Goal: Complete application form

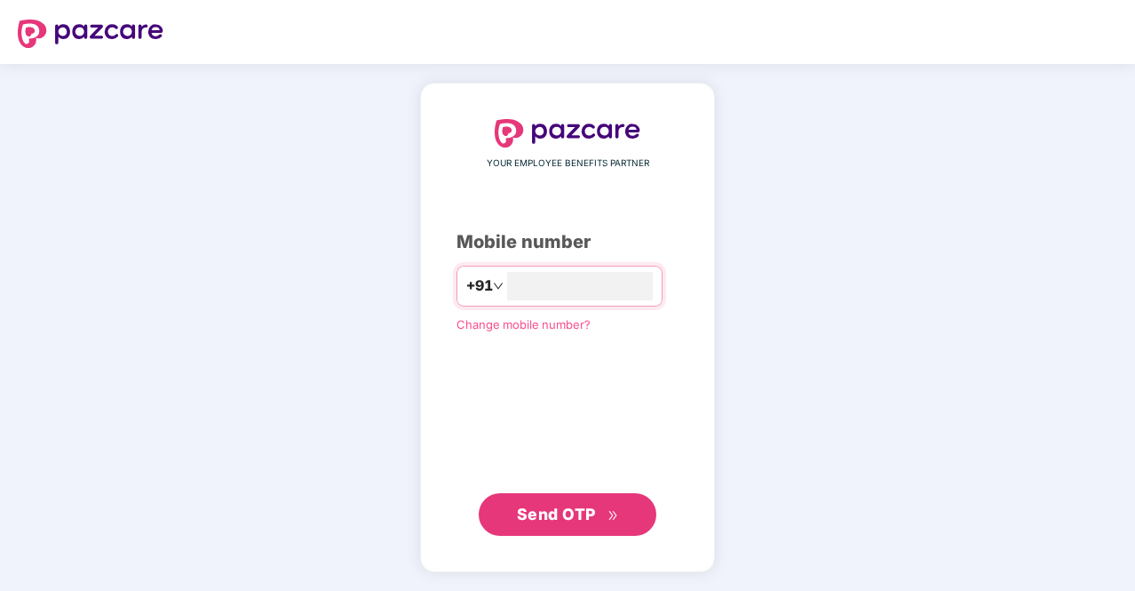
type input "**********"
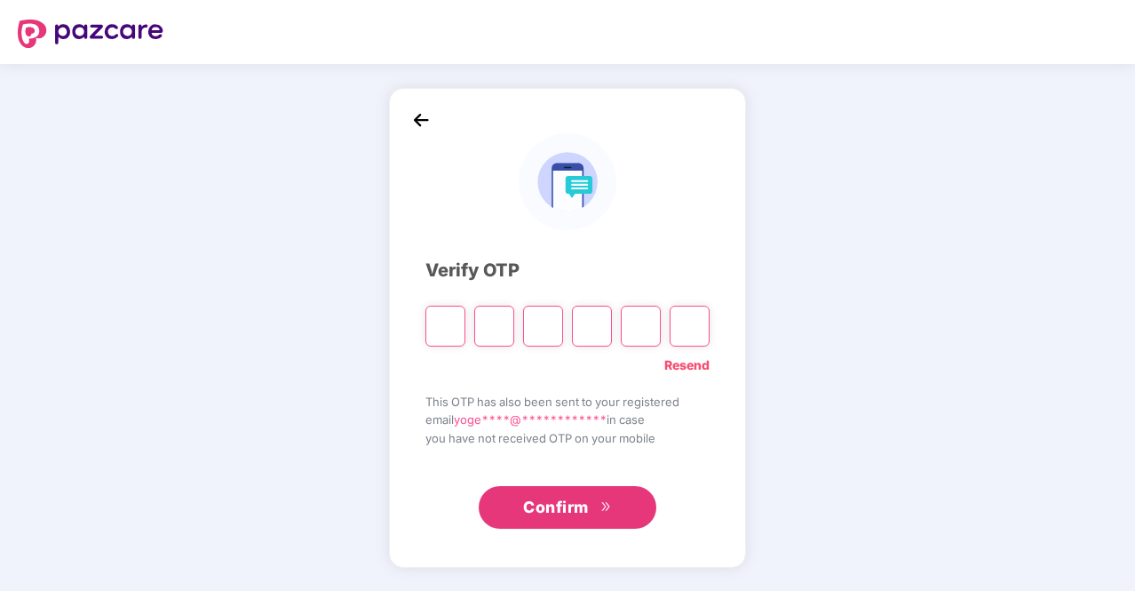
click at [449, 334] on input "Please enter verification code. Digit 1" at bounding box center [445, 326] width 40 height 41
paste input "*"
type input "*"
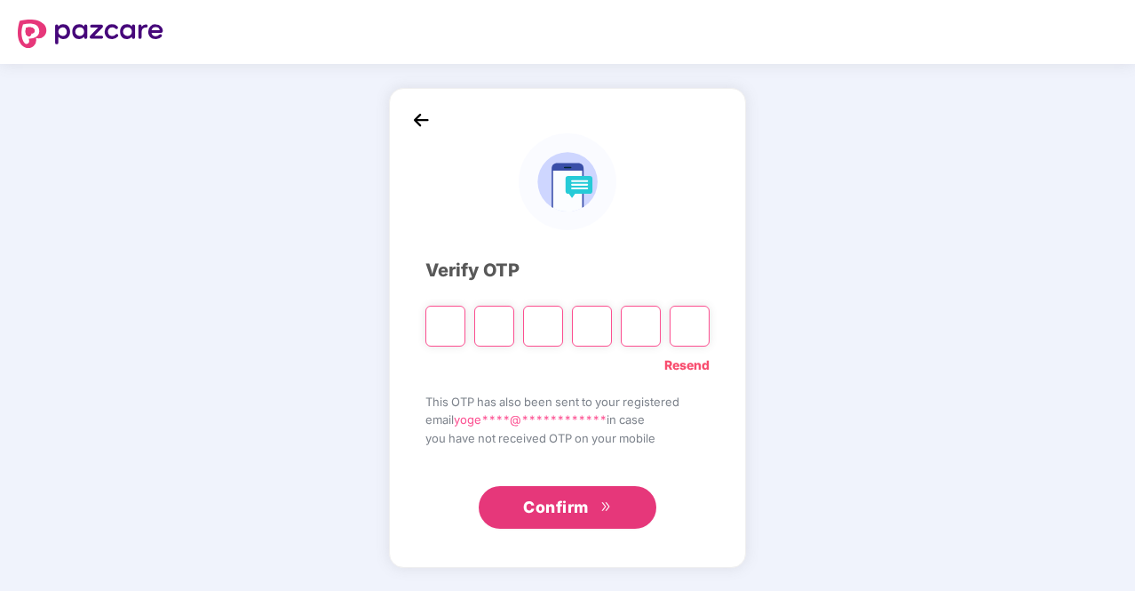
type input "*"
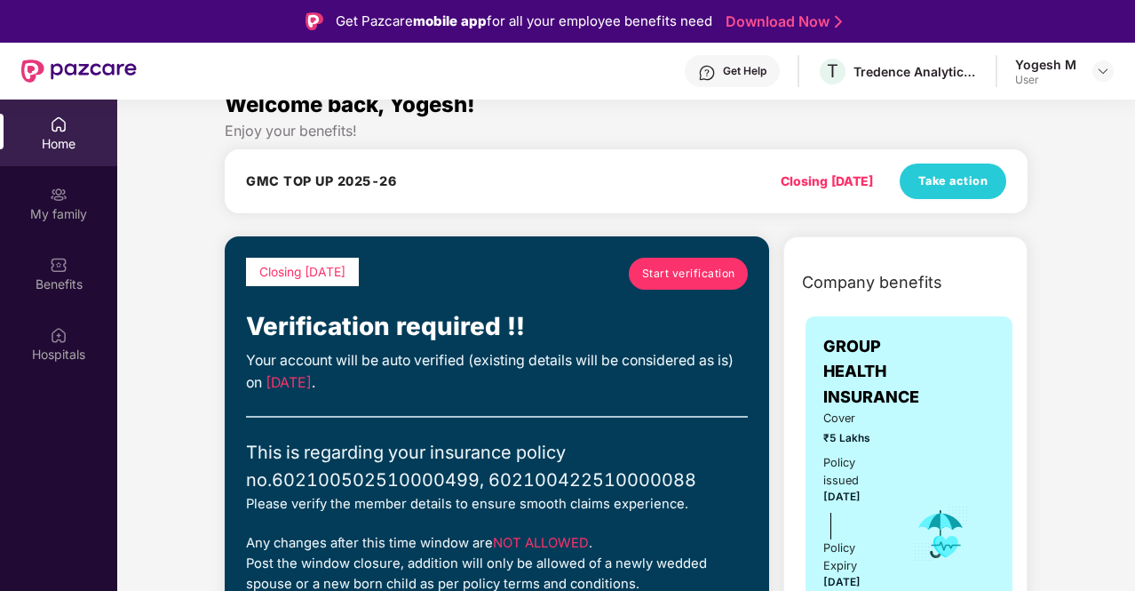
scroll to position [44, 0]
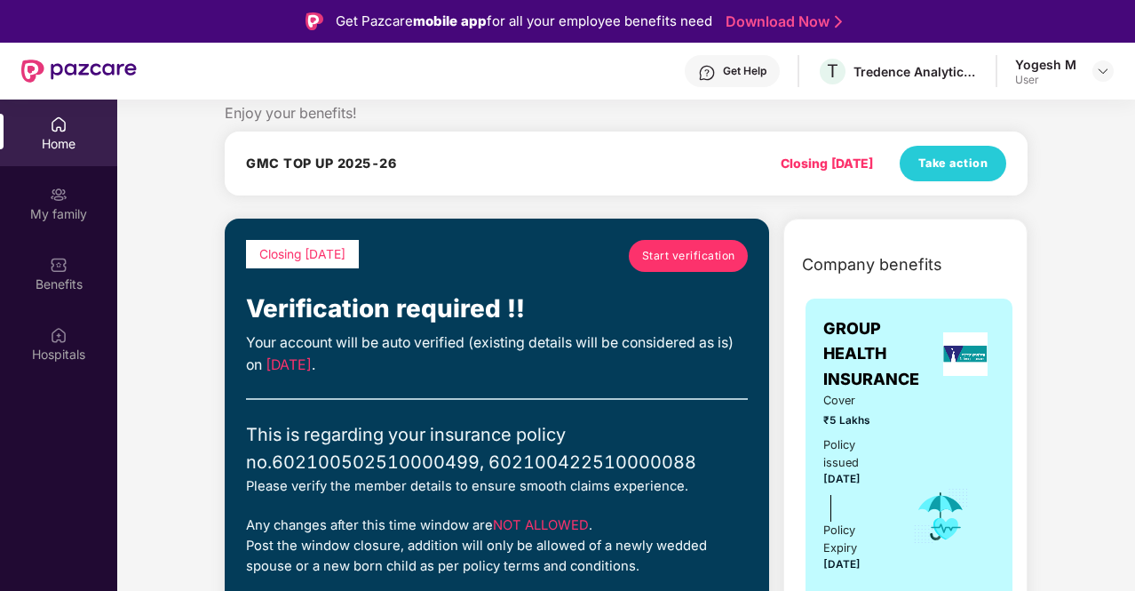
click at [668, 261] on span "Start verification" at bounding box center [688, 255] width 93 height 17
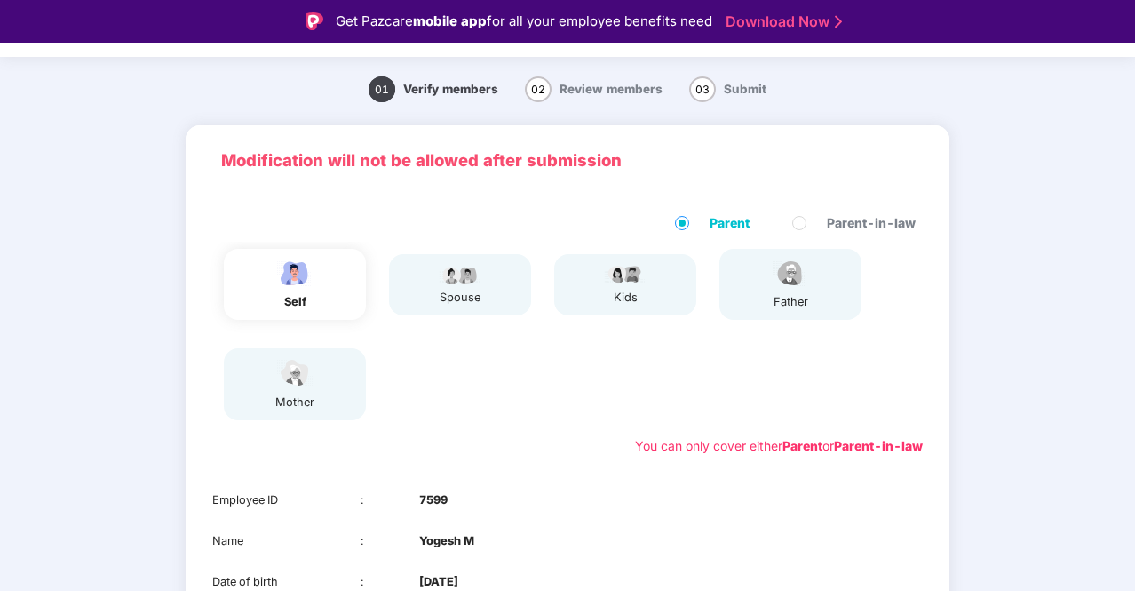
click at [339, 301] on div "self" at bounding box center [295, 284] width 142 height 71
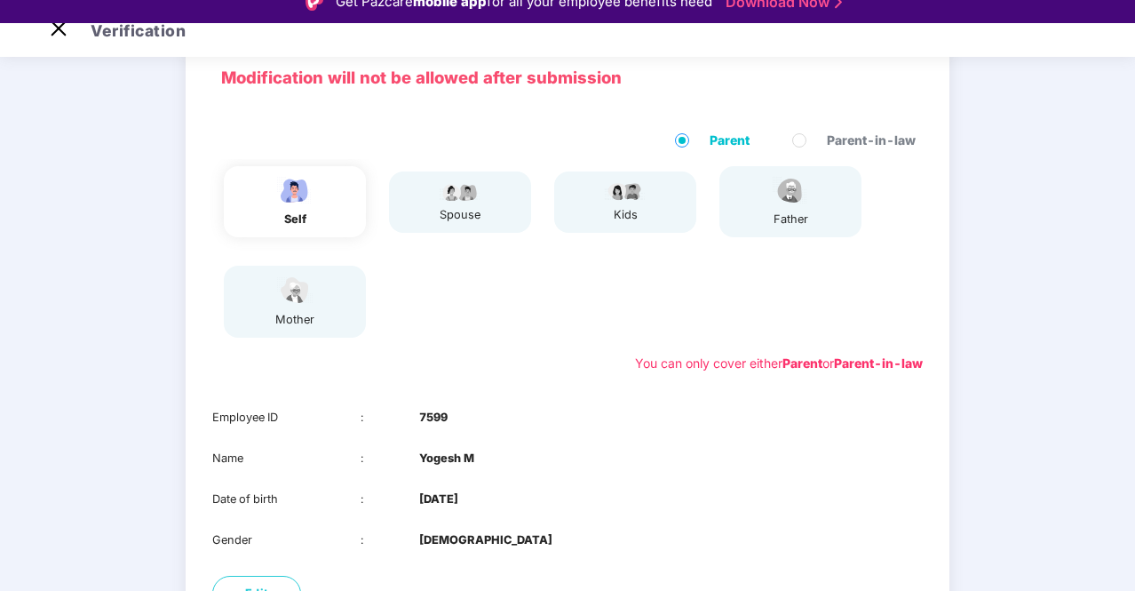
scroll to position [103, 0]
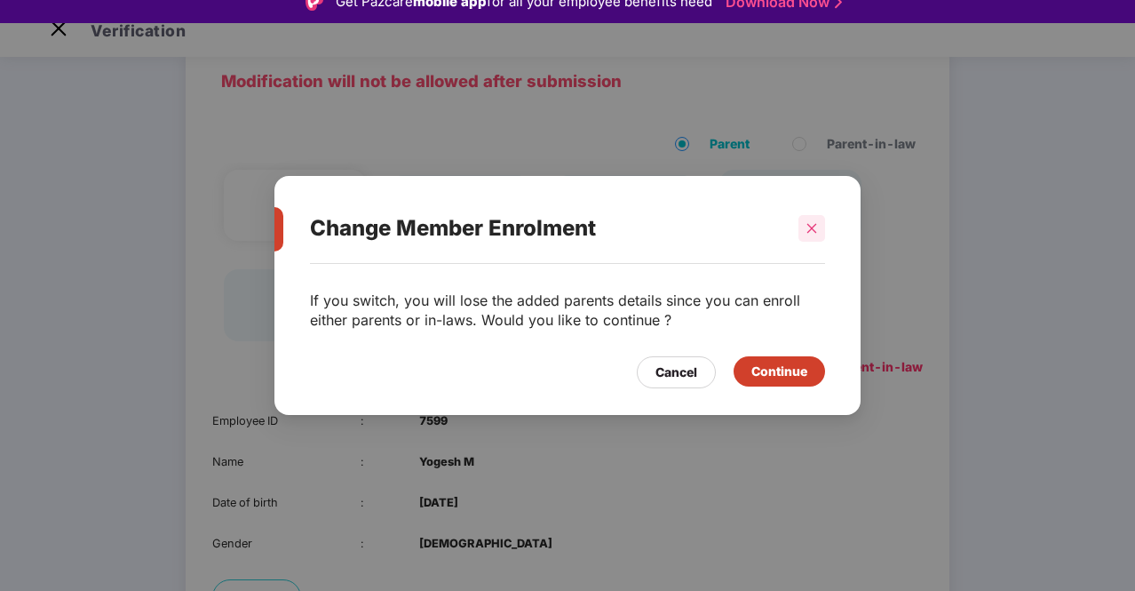
click at [811, 228] on icon "close" at bounding box center [812, 228] width 10 height 10
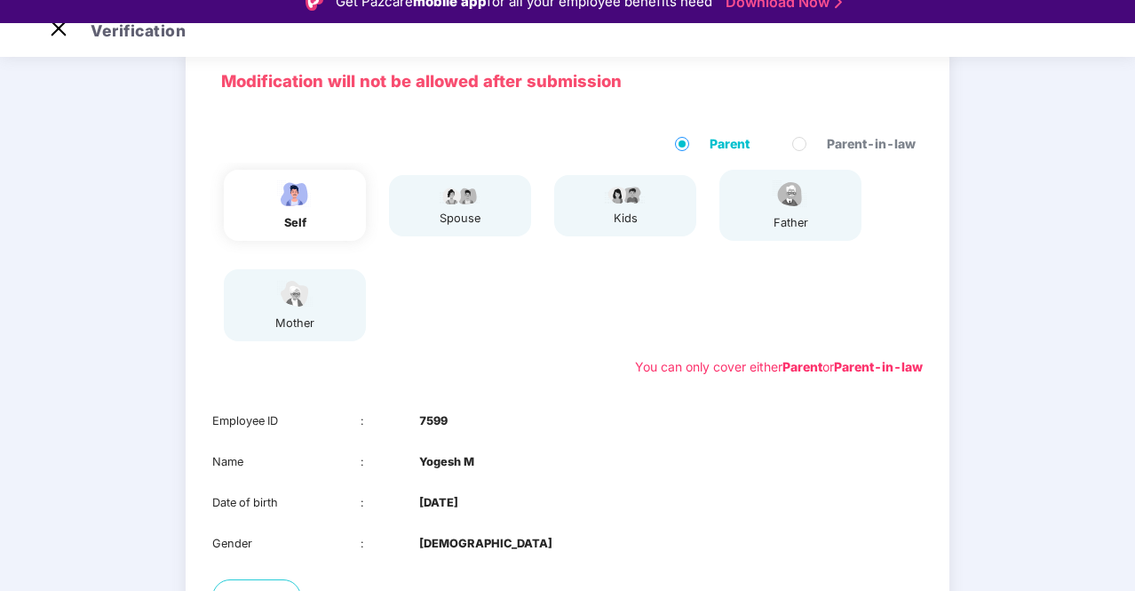
click at [689, 142] on span at bounding box center [682, 144] width 14 height 14
click at [320, 317] on div "mother" at bounding box center [295, 304] width 142 height 71
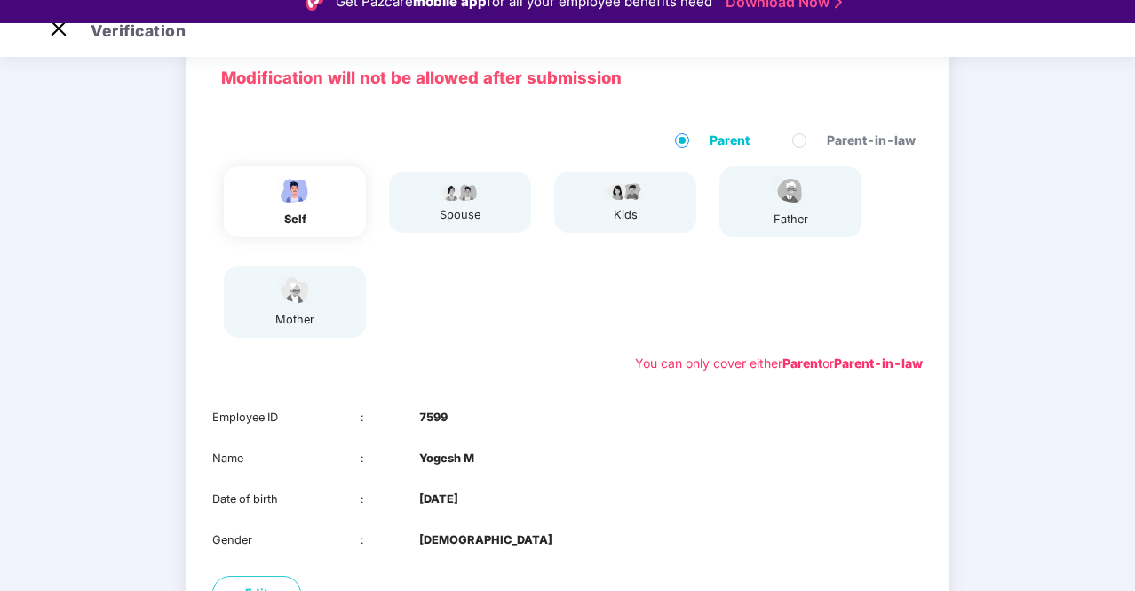
scroll to position [99, 0]
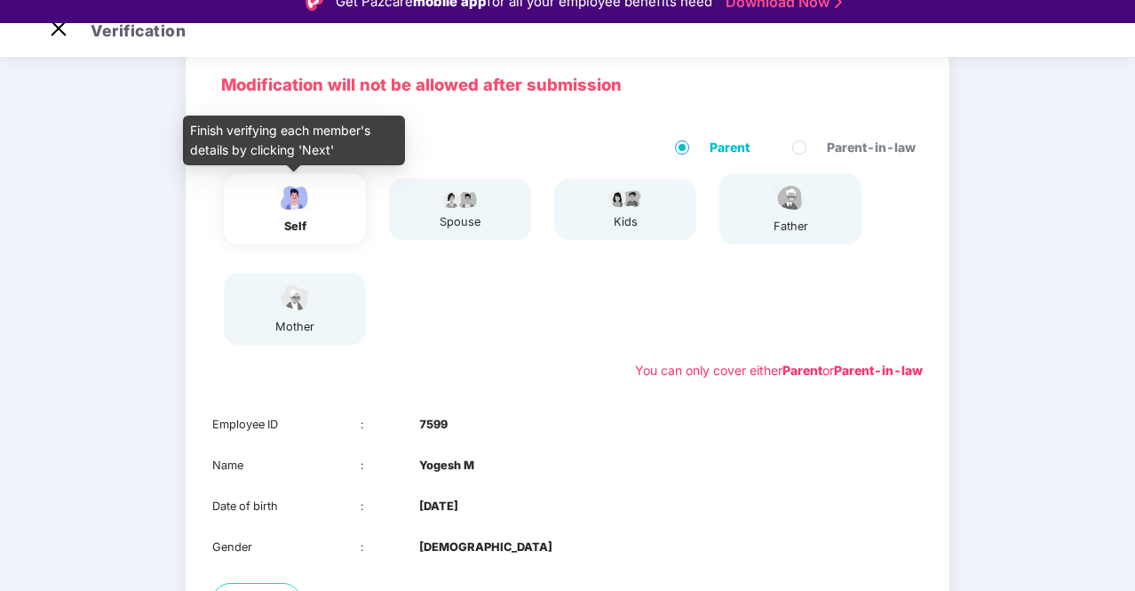
click at [273, 206] on img at bounding box center [295, 197] width 44 height 31
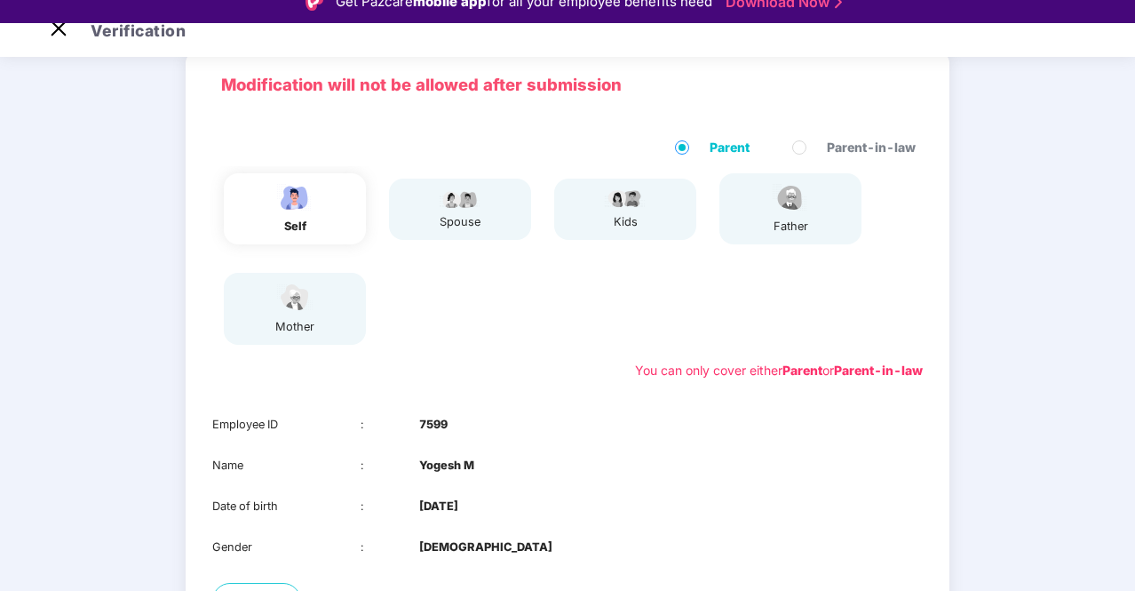
click at [570, 182] on div "kids" at bounding box center [625, 209] width 142 height 61
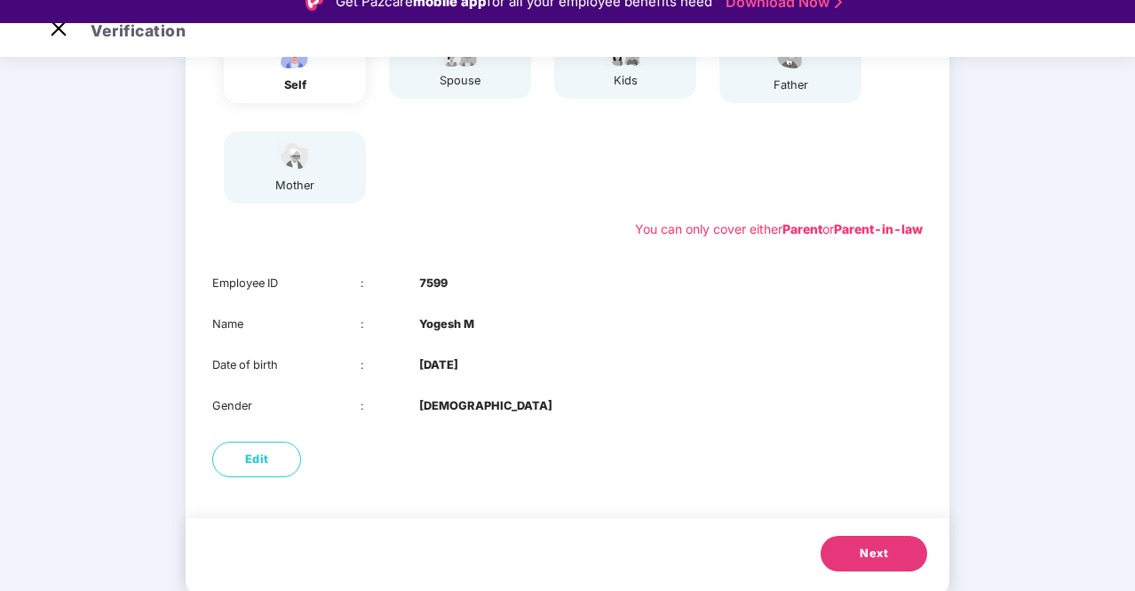
scroll to position [257, 0]
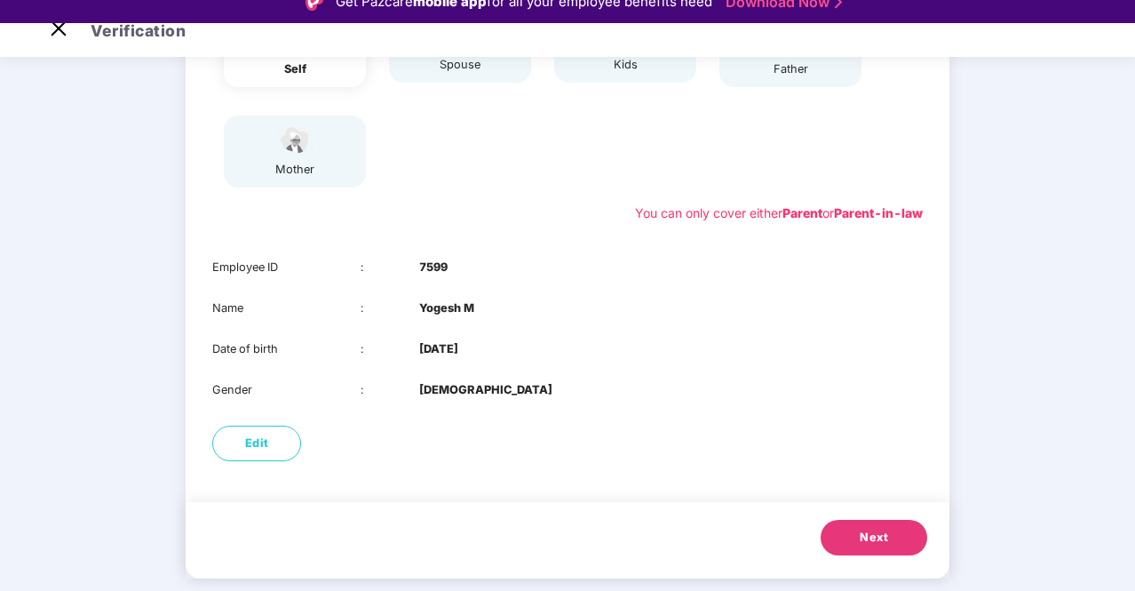
click at [864, 543] on span "Next" at bounding box center [874, 537] width 28 height 18
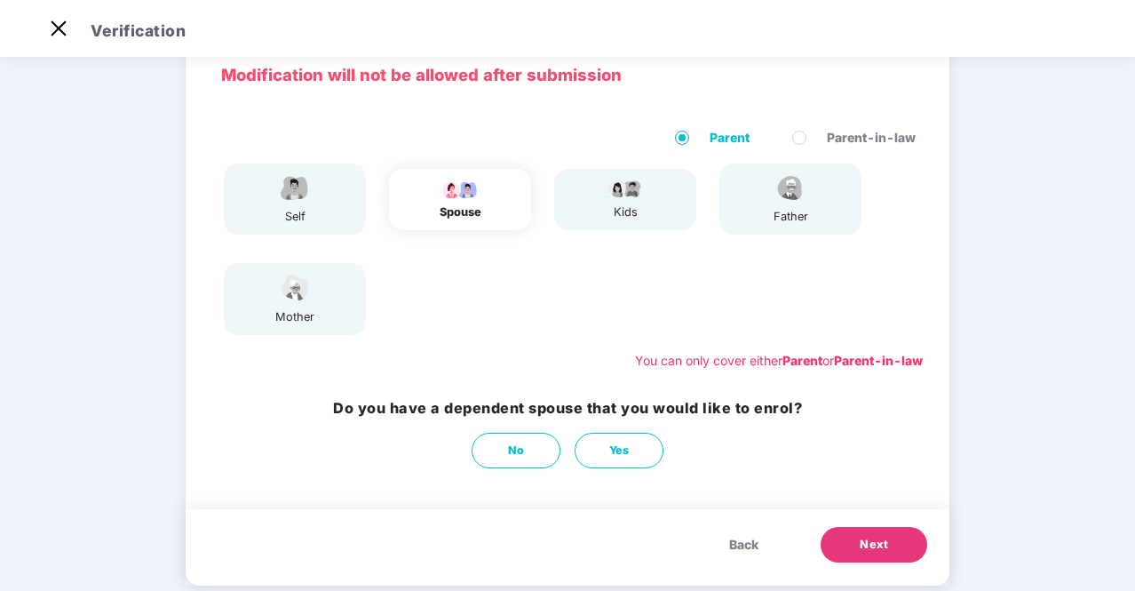
scroll to position [85, 0]
click at [623, 443] on span "Yes" at bounding box center [619, 451] width 20 height 18
select select "******"
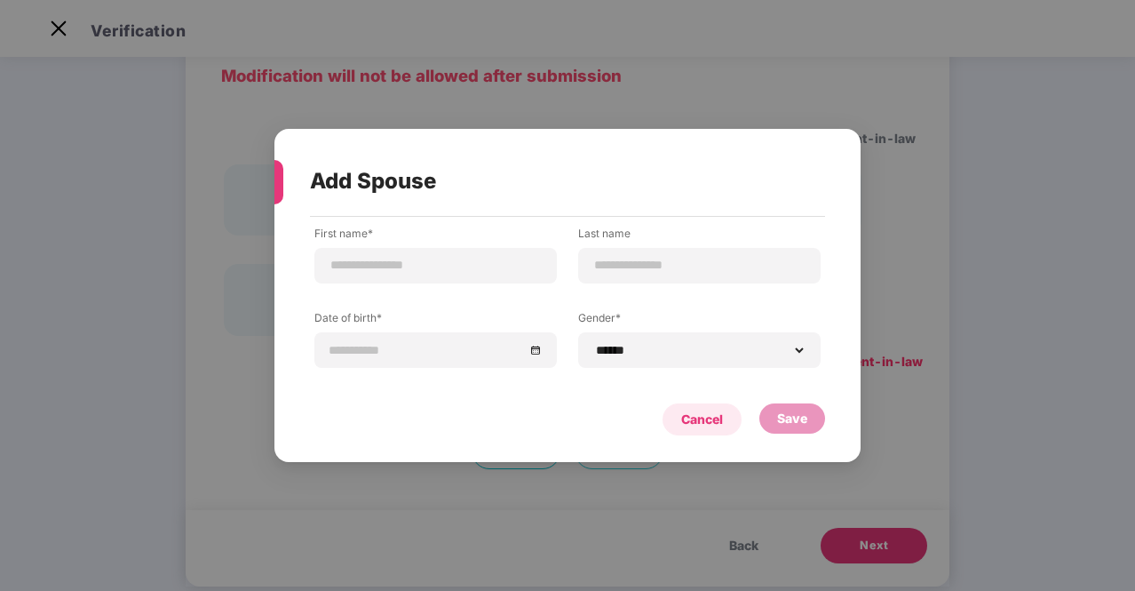
click at [699, 414] on div "Cancel" at bounding box center [702, 419] width 42 height 20
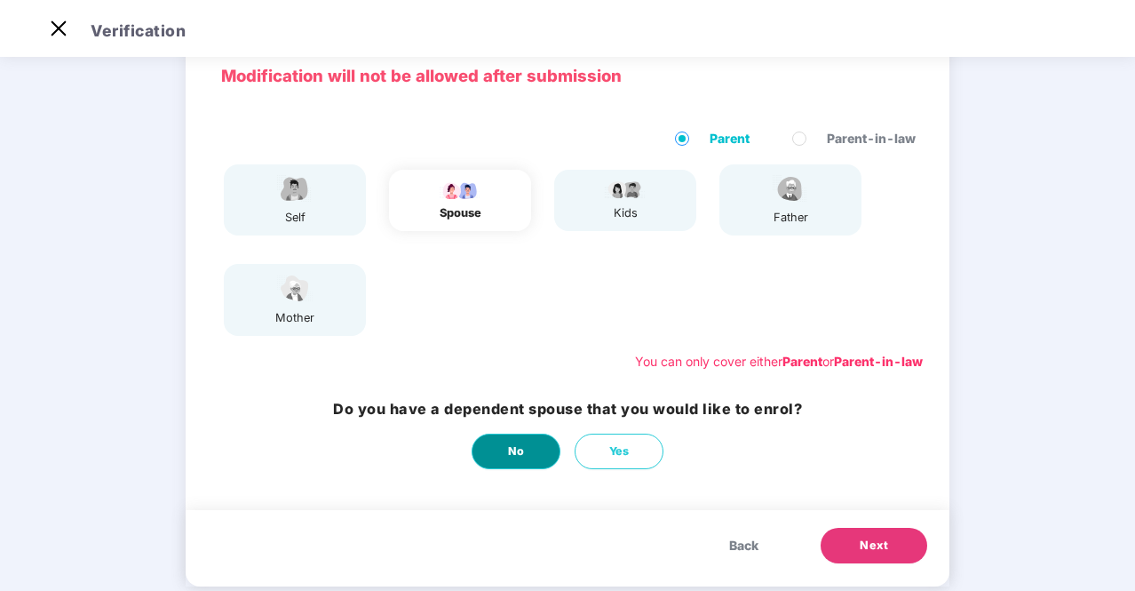
click at [519, 444] on span "No" at bounding box center [516, 451] width 17 height 18
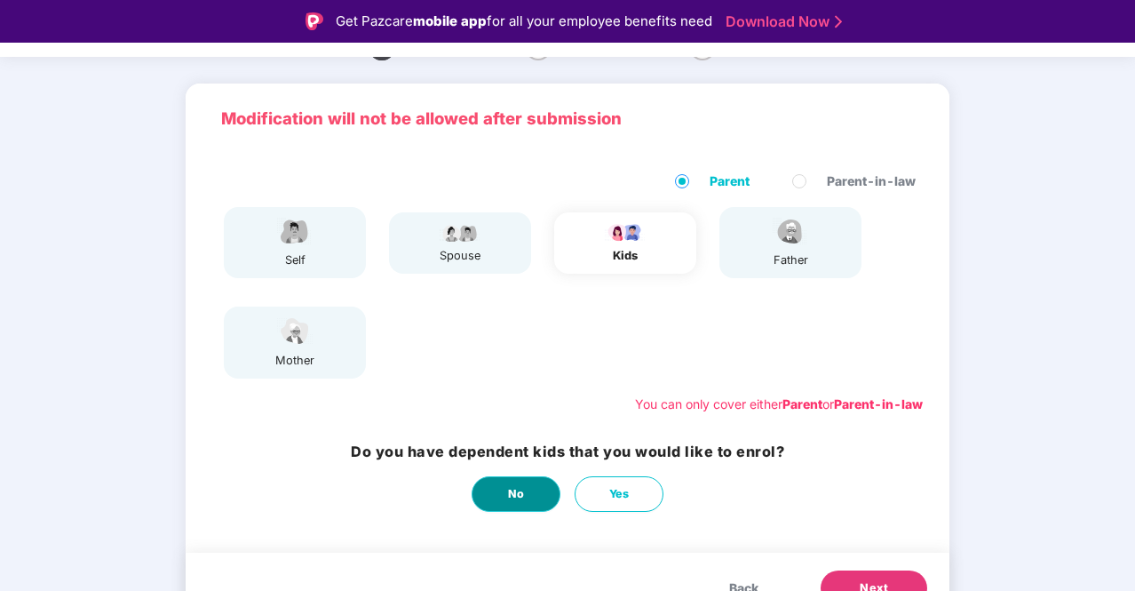
click at [534, 494] on button "No" at bounding box center [516, 494] width 89 height 36
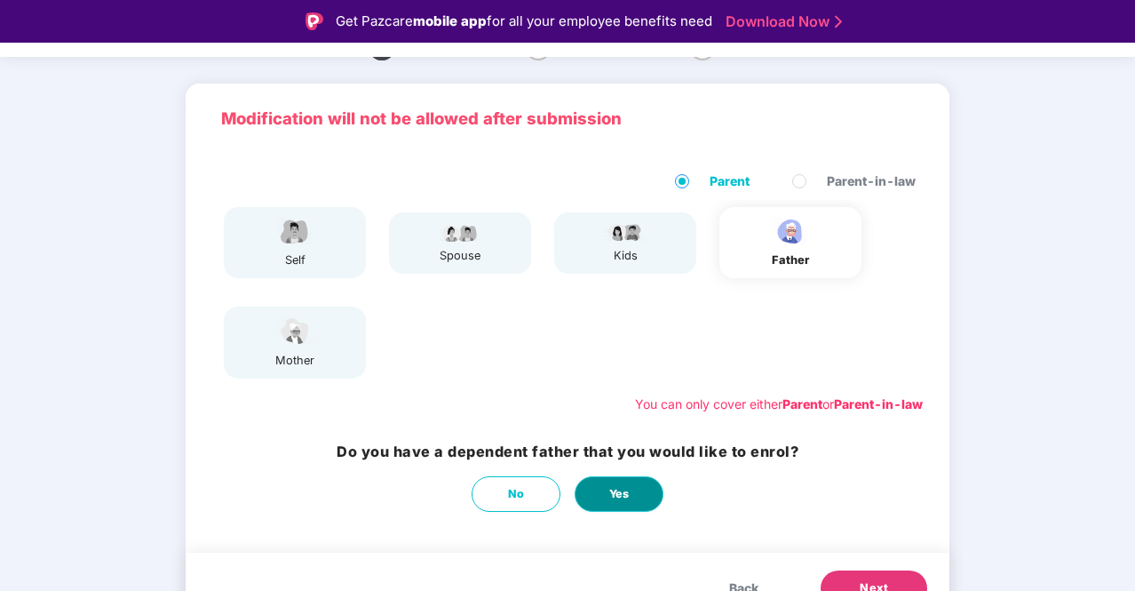
click at [600, 487] on button "Yes" at bounding box center [619, 494] width 89 height 36
select select "****"
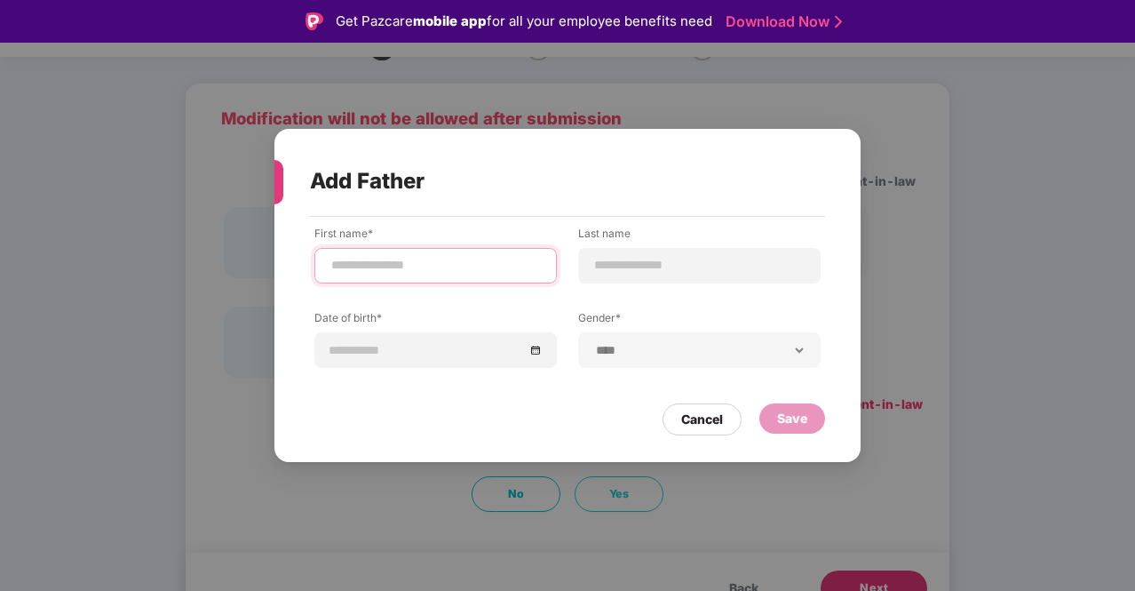
click at [392, 258] on input at bounding box center [436, 265] width 212 height 19
type input "*******"
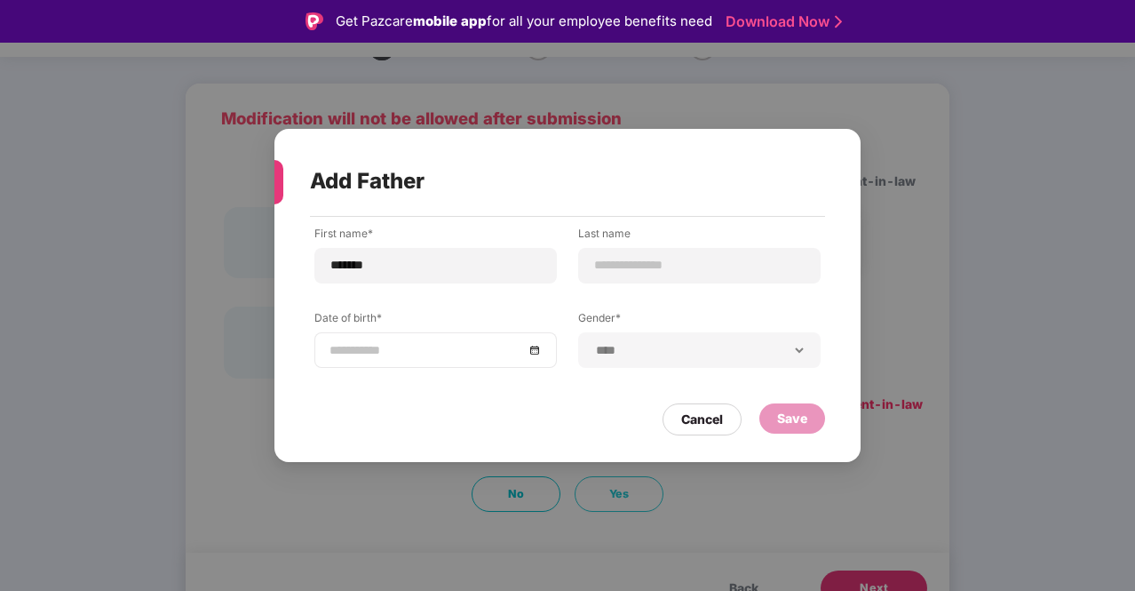
click at [530, 355] on div at bounding box center [436, 350] width 212 height 20
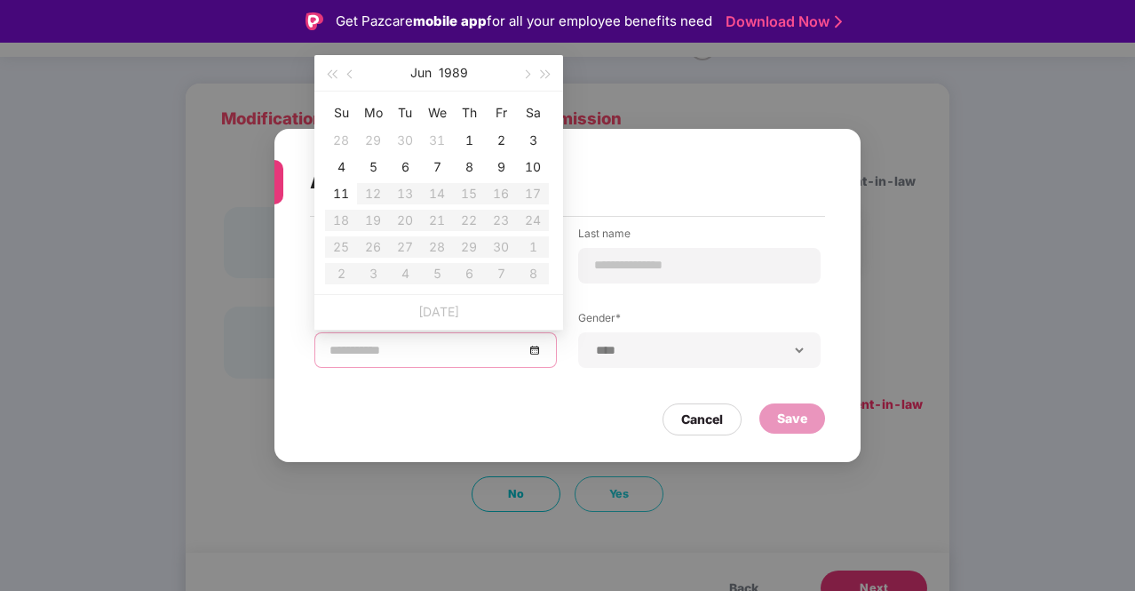
type input "**********"
click at [352, 75] on span "button" at bounding box center [351, 74] width 9 height 9
click at [456, 70] on button "1989" at bounding box center [455, 73] width 29 height 36
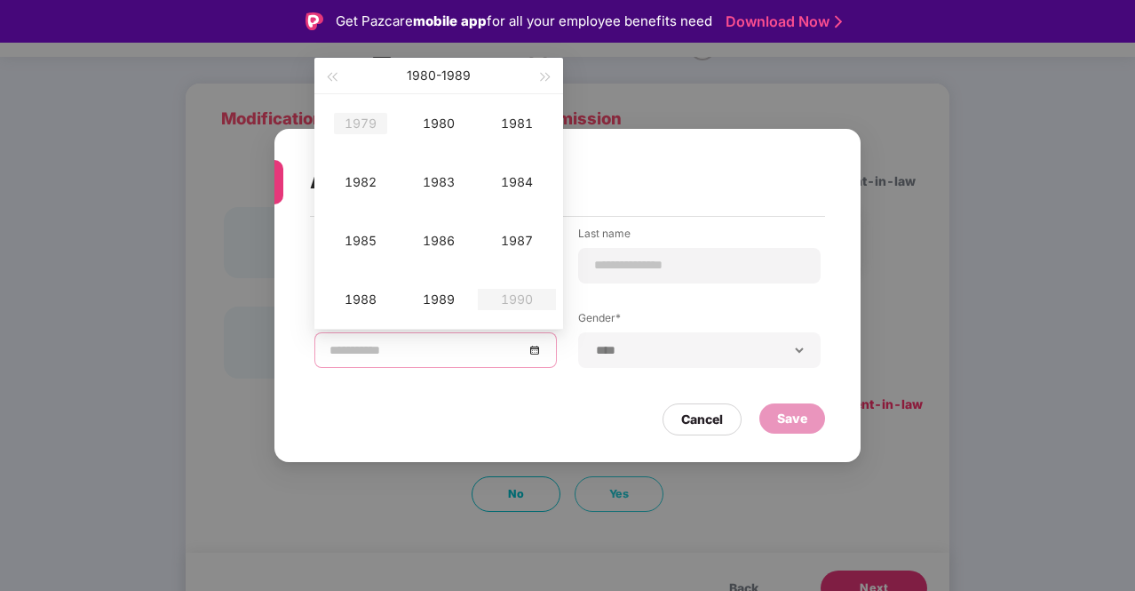
type input "**********"
click at [335, 79] on span "button" at bounding box center [331, 77] width 9 height 9
type input "**********"
click at [366, 232] on div "1975" at bounding box center [360, 240] width 53 height 21
type input "**********"
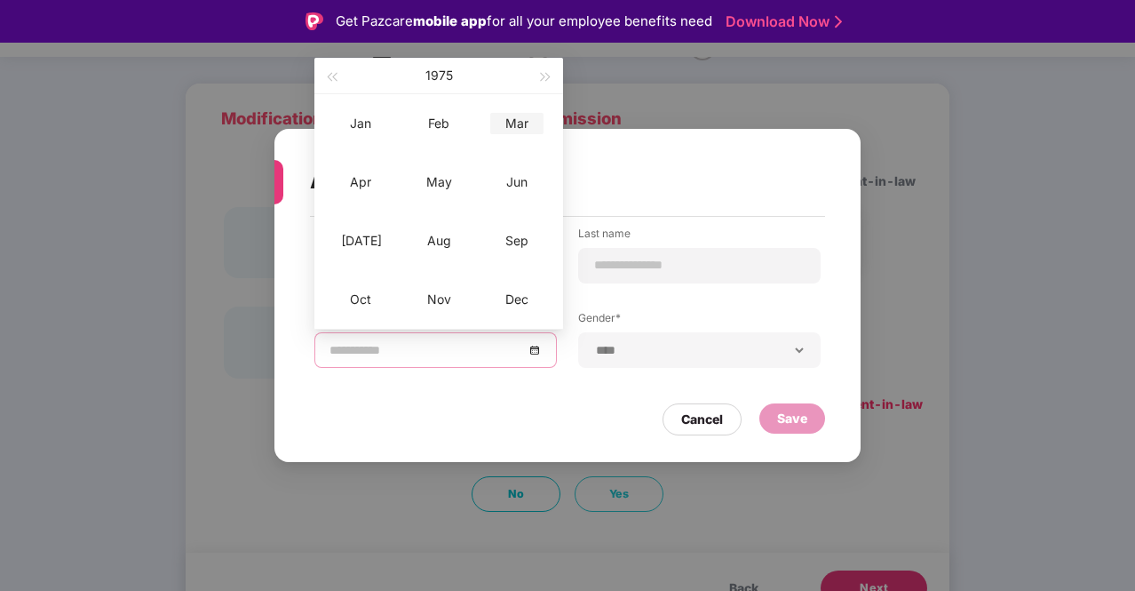
click at [517, 123] on div "Mar" at bounding box center [516, 123] width 53 height 21
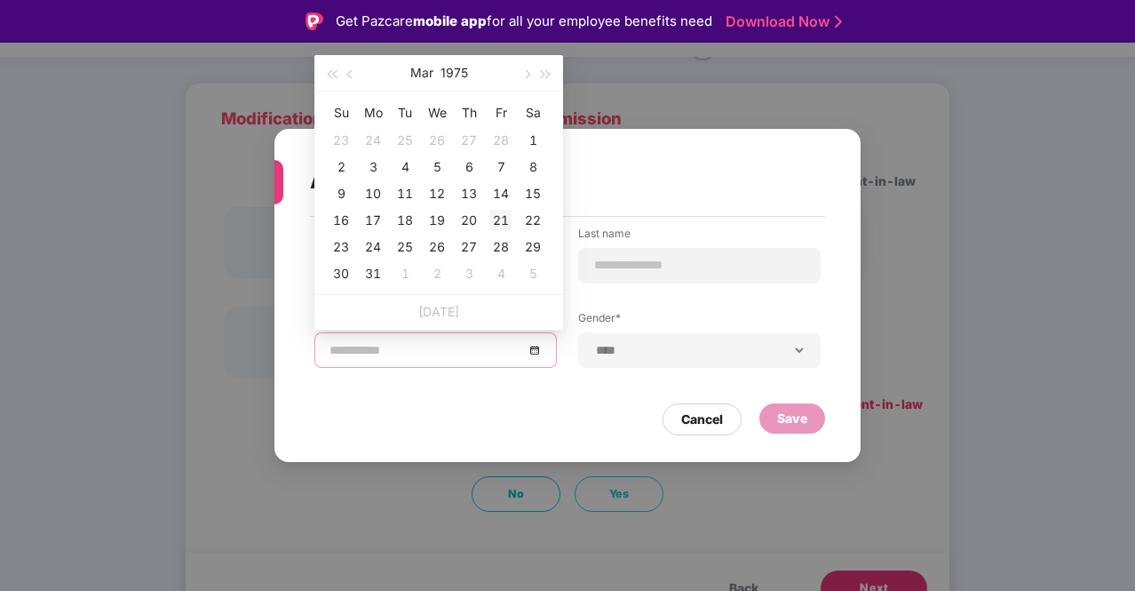
type input "**********"
click at [504, 218] on div "21" at bounding box center [500, 220] width 21 height 21
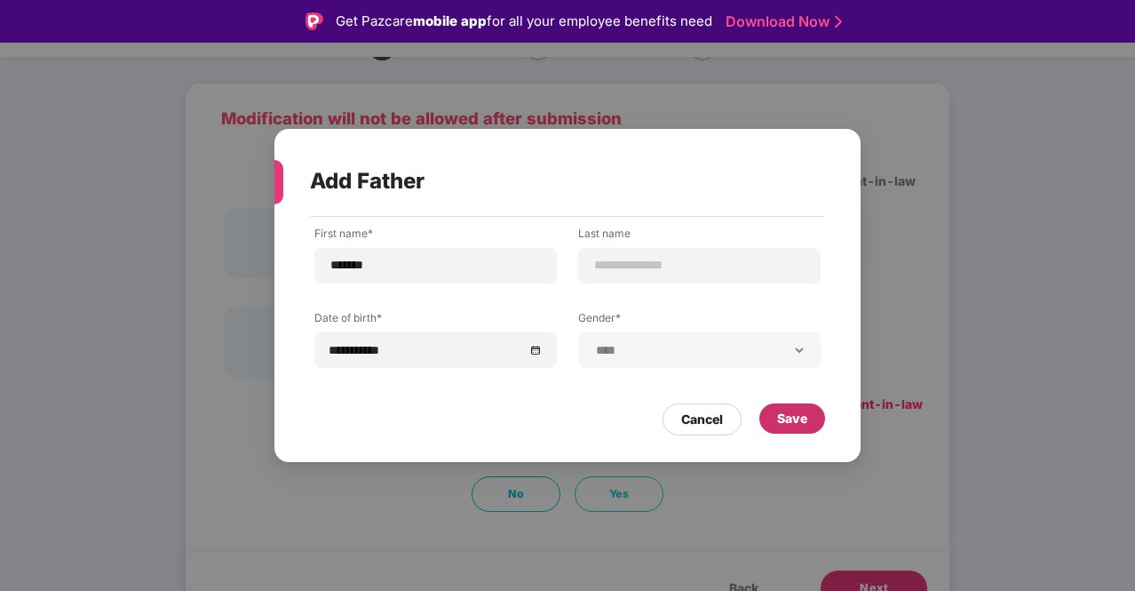
click at [794, 409] on div "Save" at bounding box center [792, 419] width 30 height 20
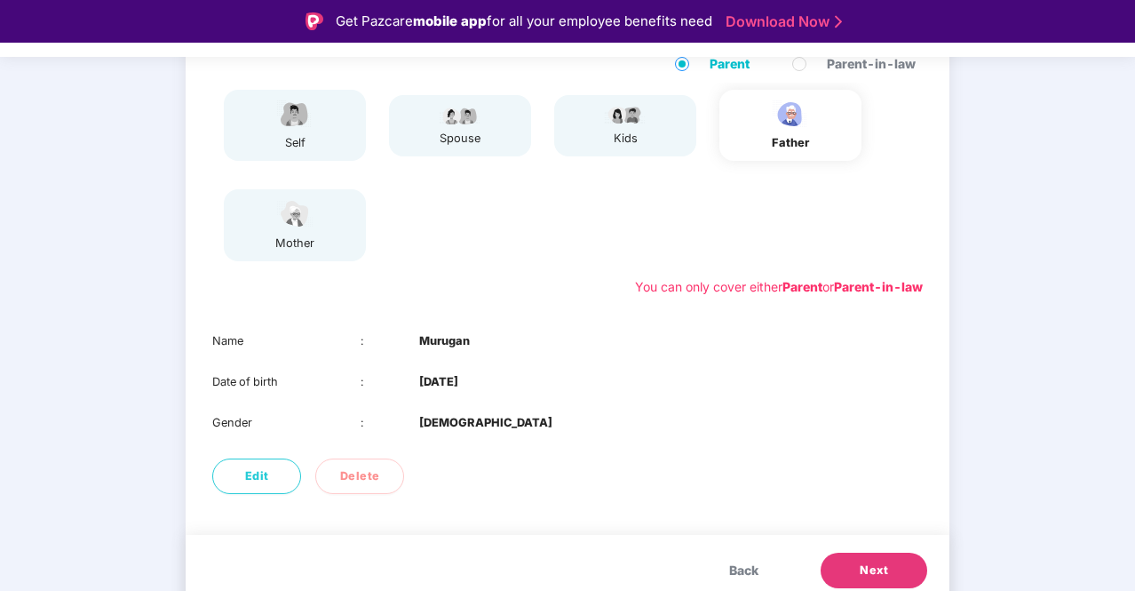
scroll to position [216, 0]
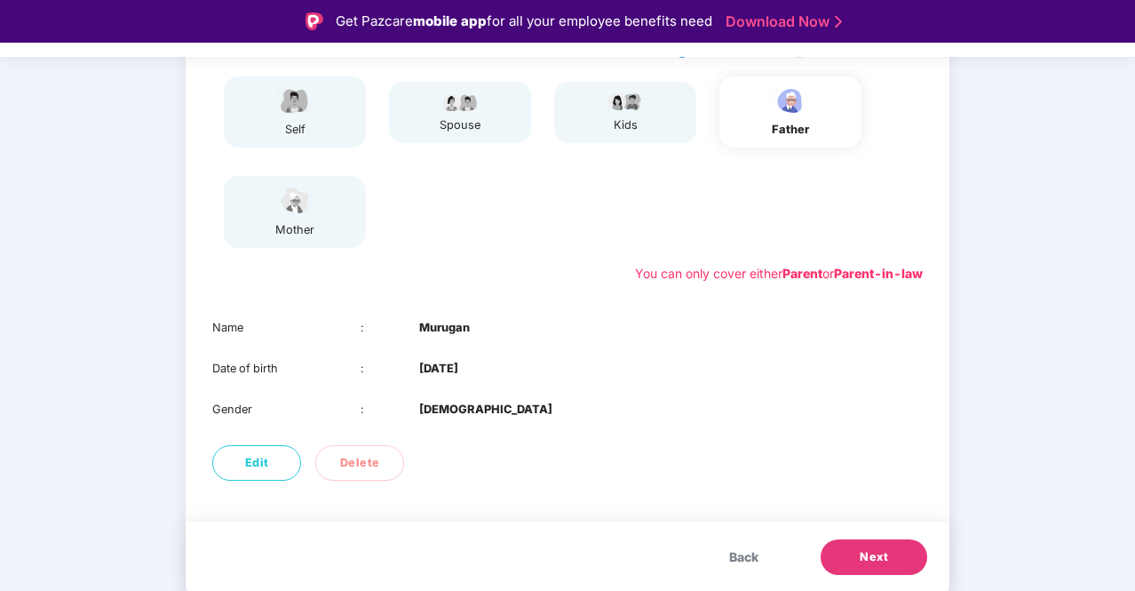
click at [849, 546] on button "Next" at bounding box center [874, 557] width 107 height 36
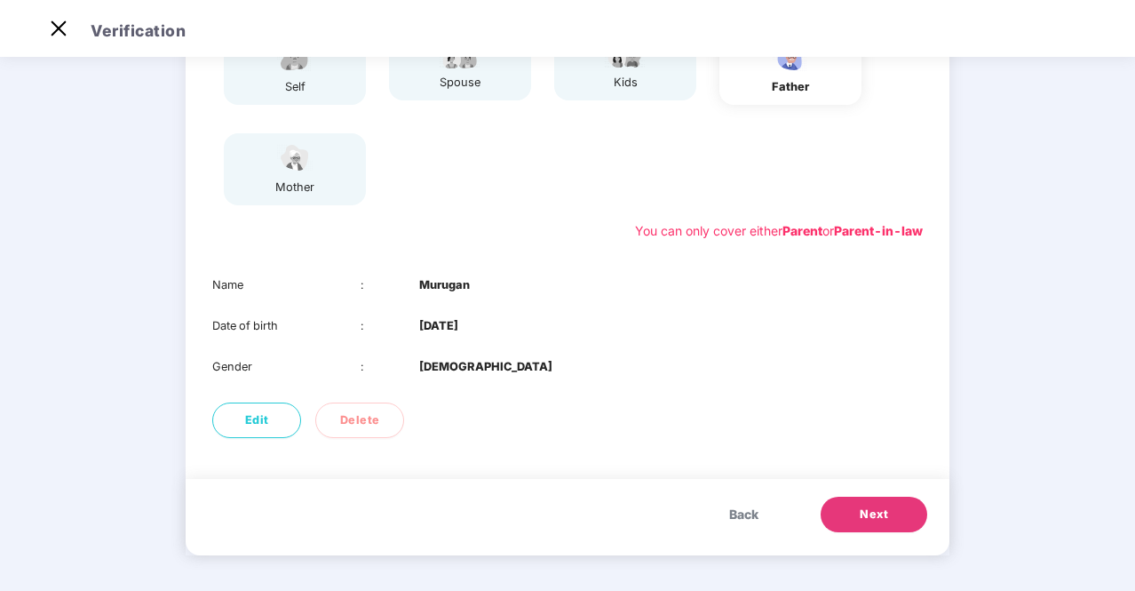
scroll to position [116, 0]
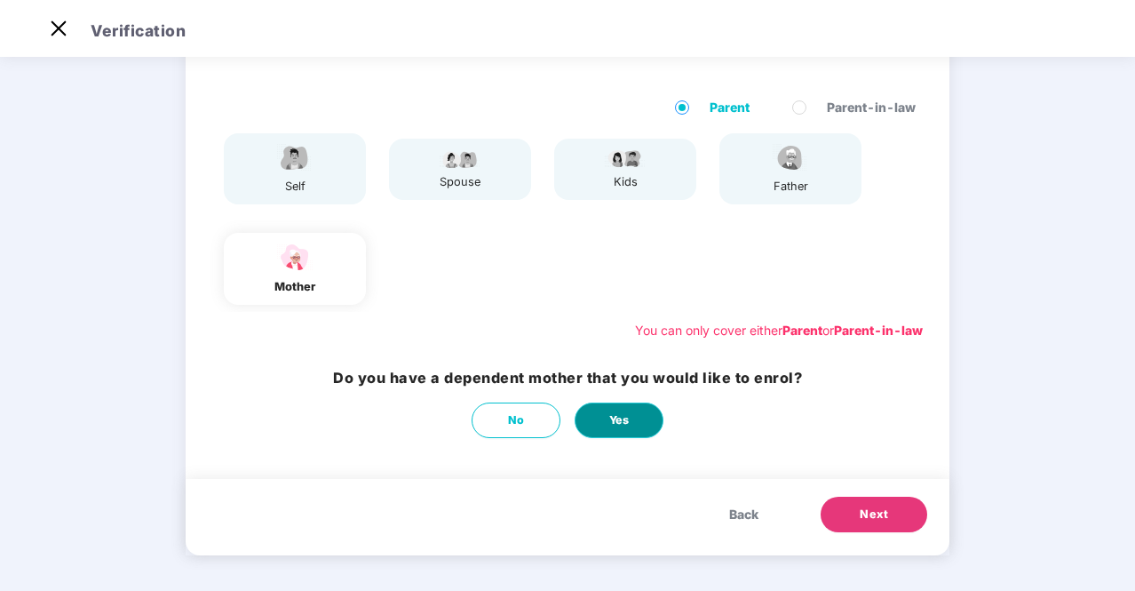
click at [621, 417] on span "Yes" at bounding box center [619, 420] width 20 height 18
select select "******"
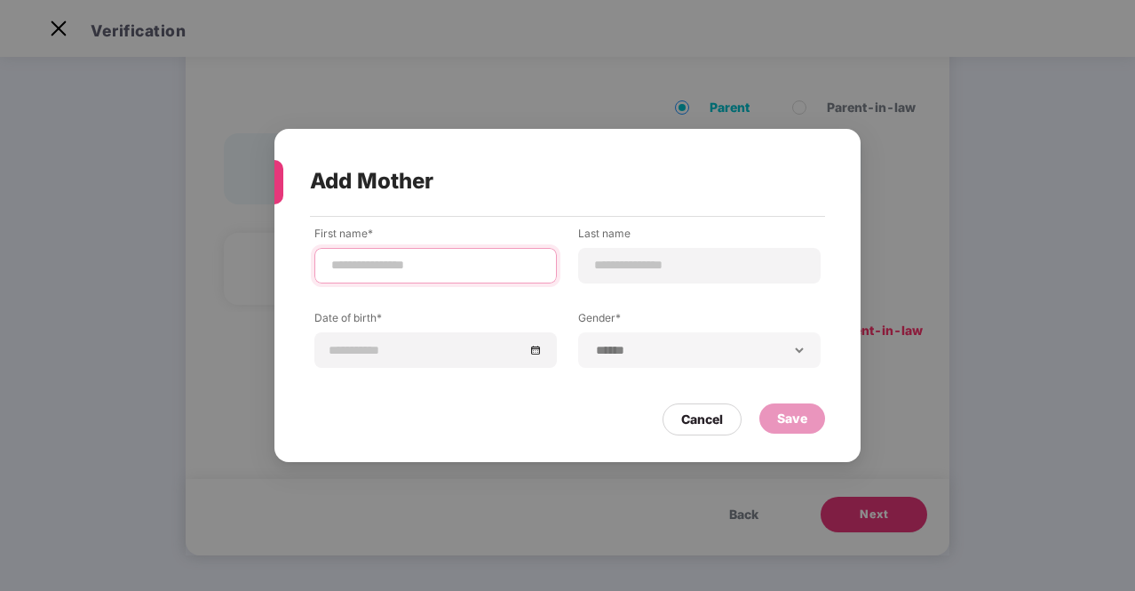
click at [449, 274] on input at bounding box center [436, 265] width 212 height 19
type input "**********"
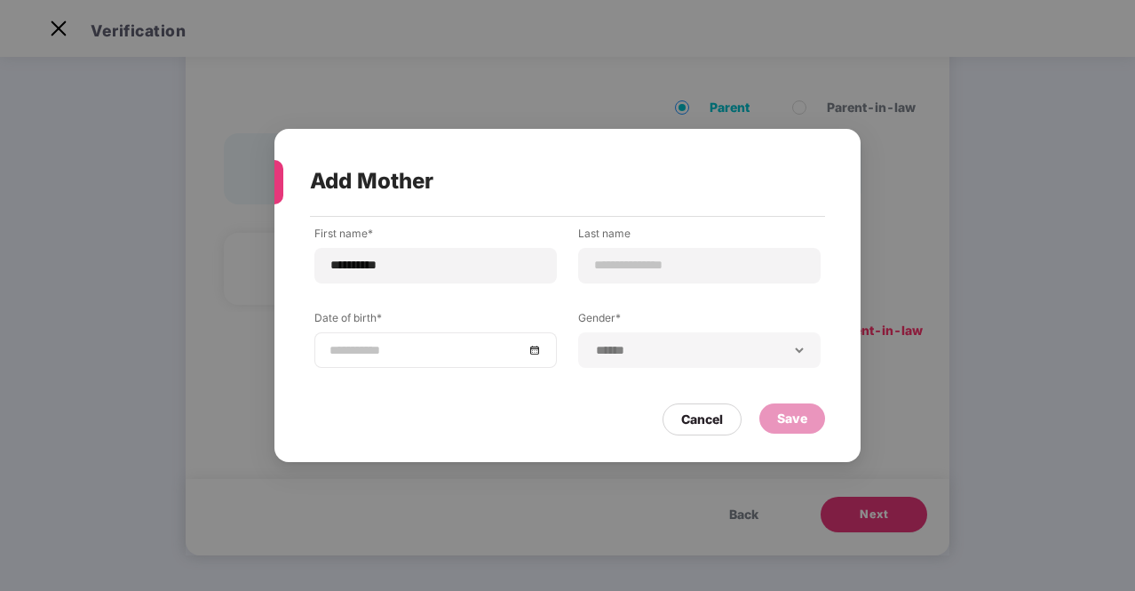
click at [428, 339] on div at bounding box center [435, 350] width 242 height 36
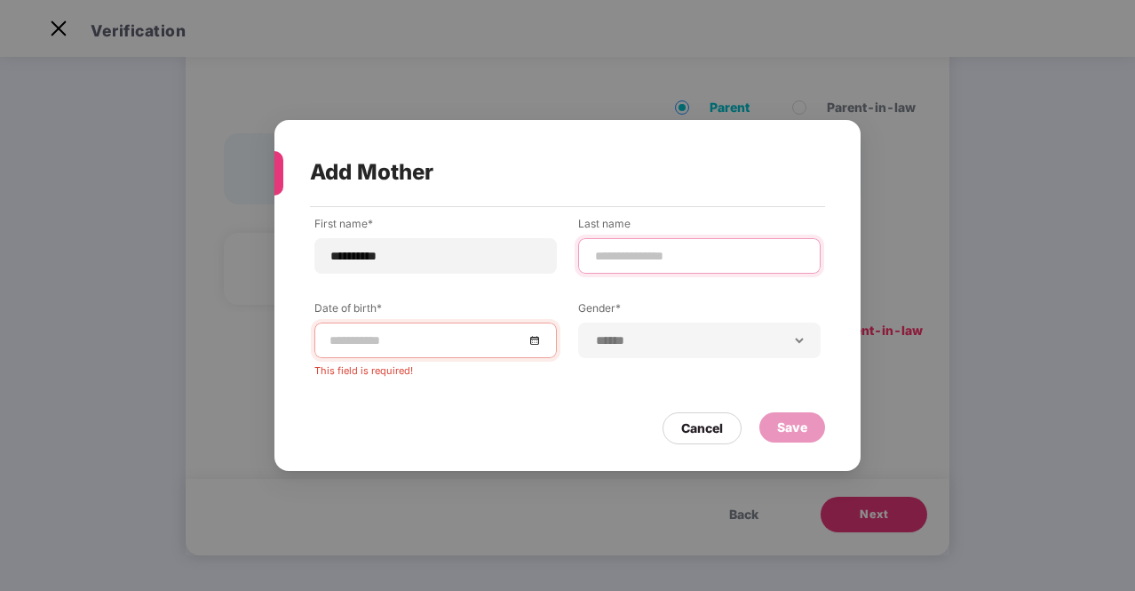
click at [611, 270] on div at bounding box center [699, 256] width 242 height 36
type input "*"
click at [409, 344] on input at bounding box center [427, 340] width 195 height 20
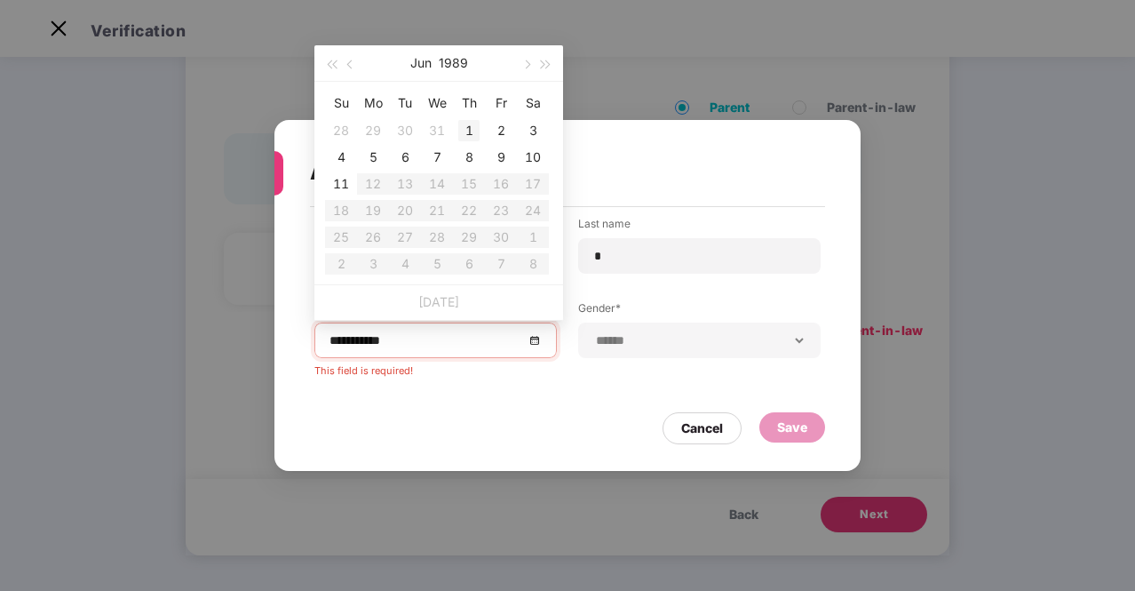
type input "**********"
click at [349, 68] on button "button" at bounding box center [351, 63] width 20 height 36
click at [456, 67] on button "1989" at bounding box center [453, 63] width 29 height 36
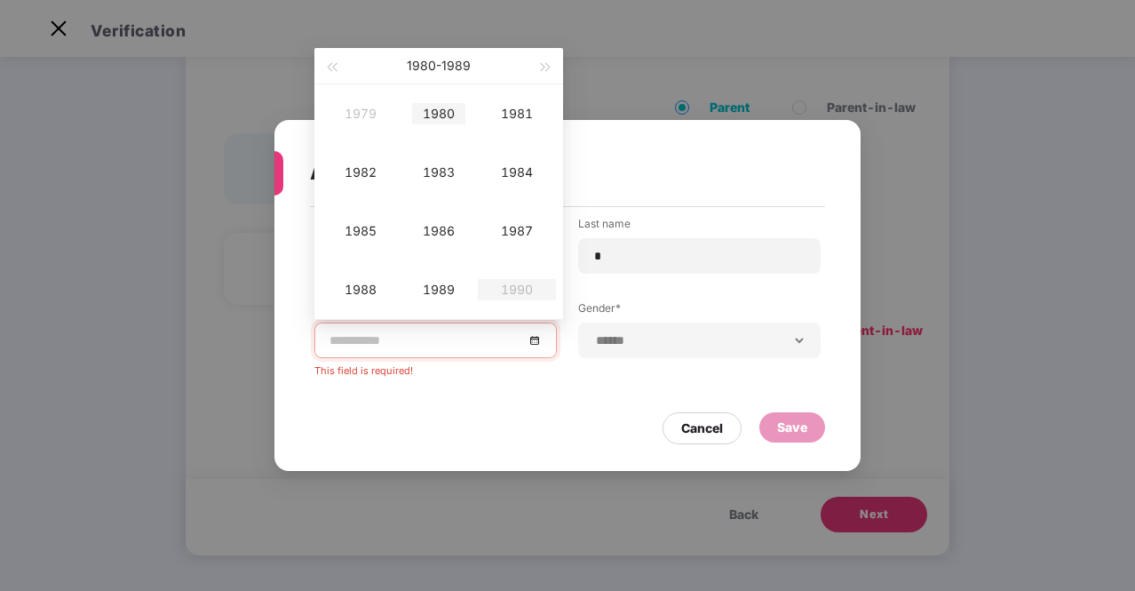
type input "**********"
click at [366, 125] on td "1979" at bounding box center [361, 113] width 78 height 59
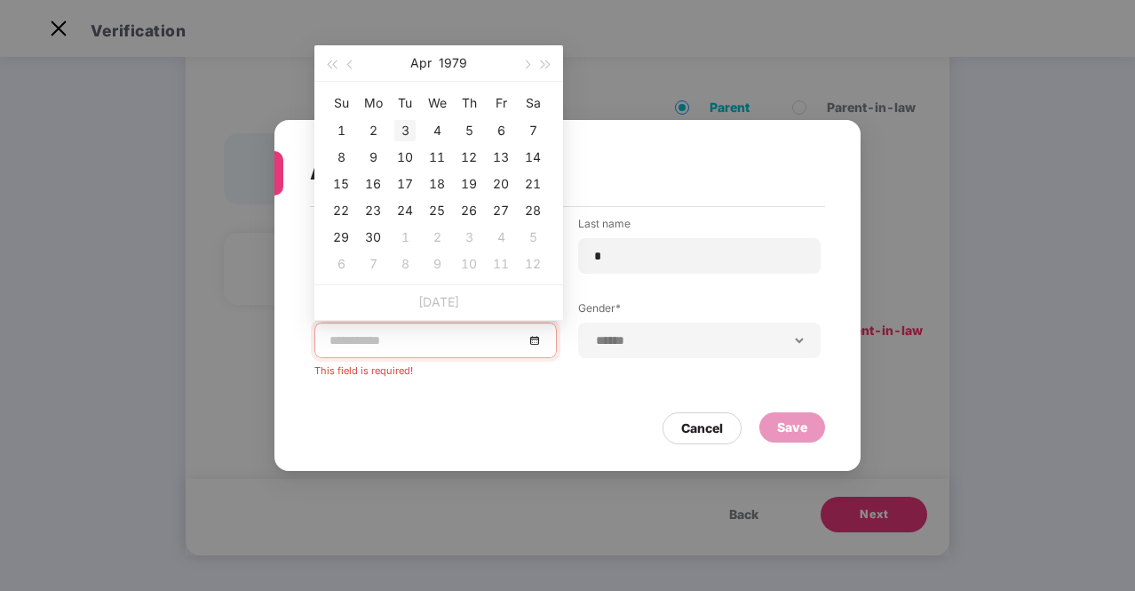
type input "**********"
click at [350, 60] on span "button" at bounding box center [351, 64] width 9 height 9
type input "**********"
click at [407, 209] on div "20" at bounding box center [404, 210] width 21 height 21
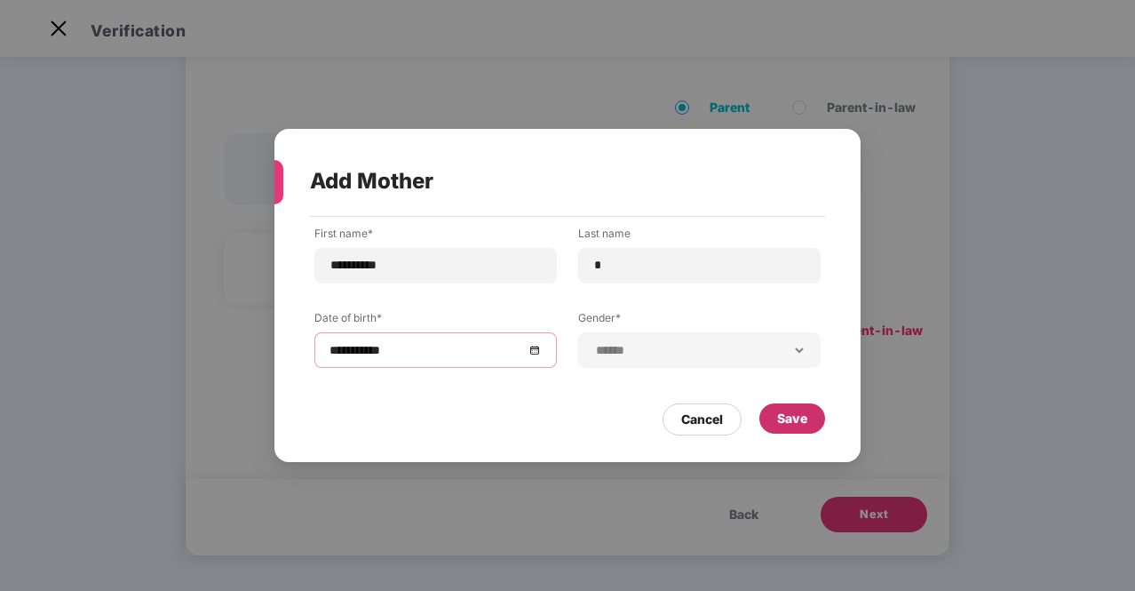
click at [792, 420] on div "Save" at bounding box center [792, 419] width 30 height 20
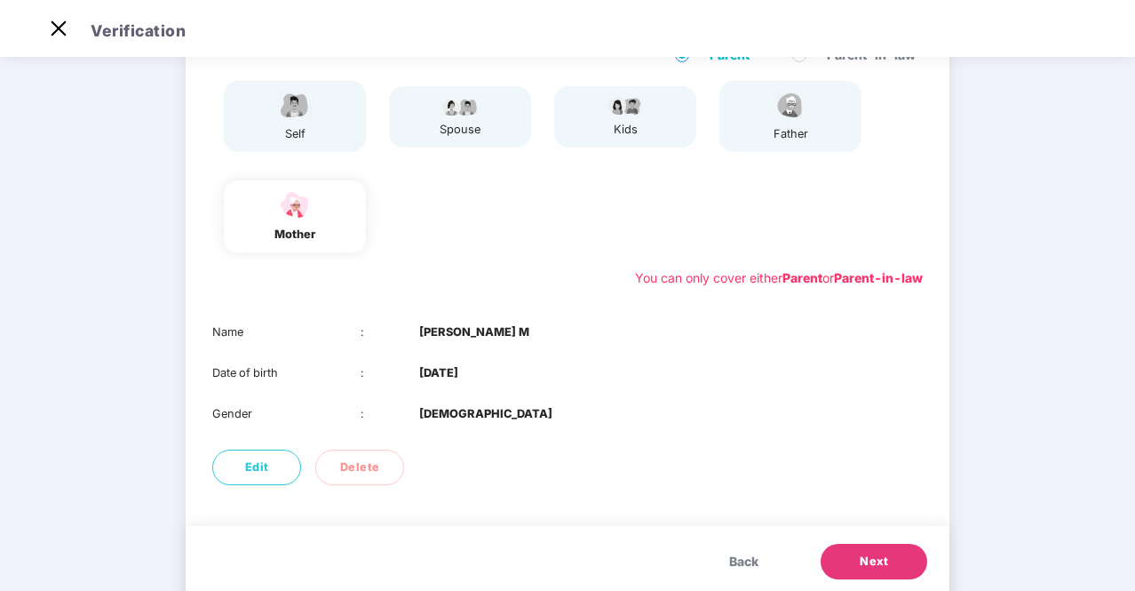
scroll to position [216, 0]
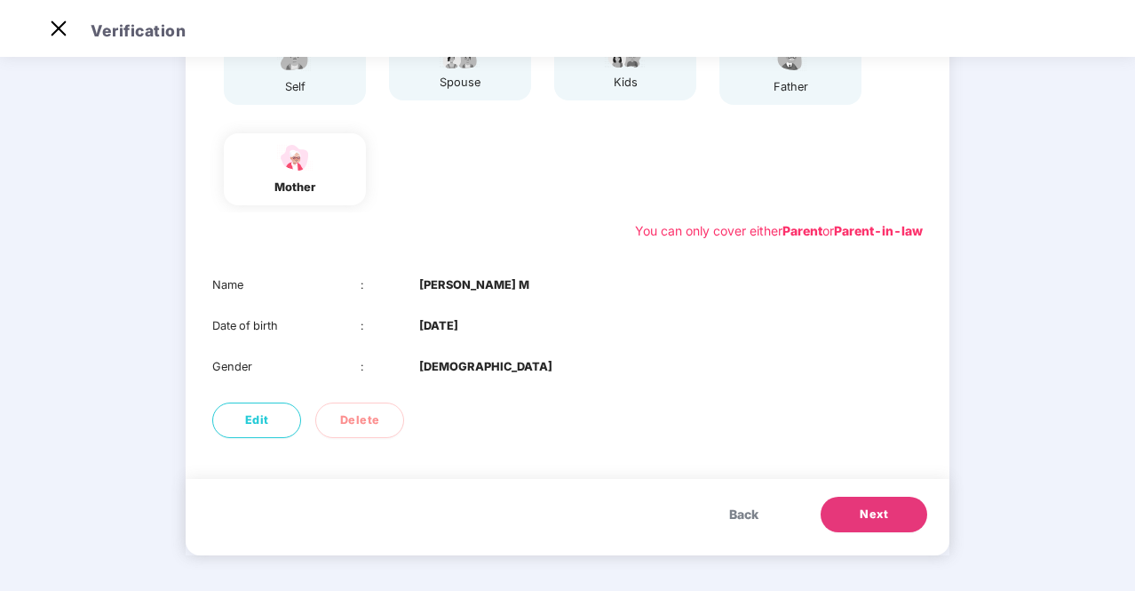
click at [869, 514] on span "Next" at bounding box center [874, 514] width 28 height 18
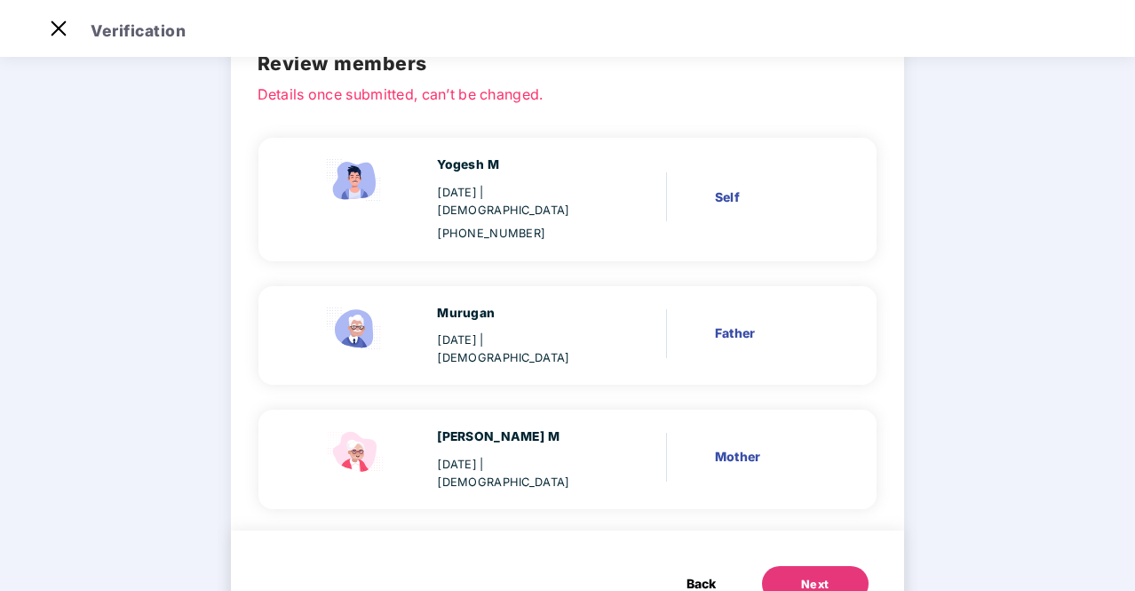
scroll to position [139, 0]
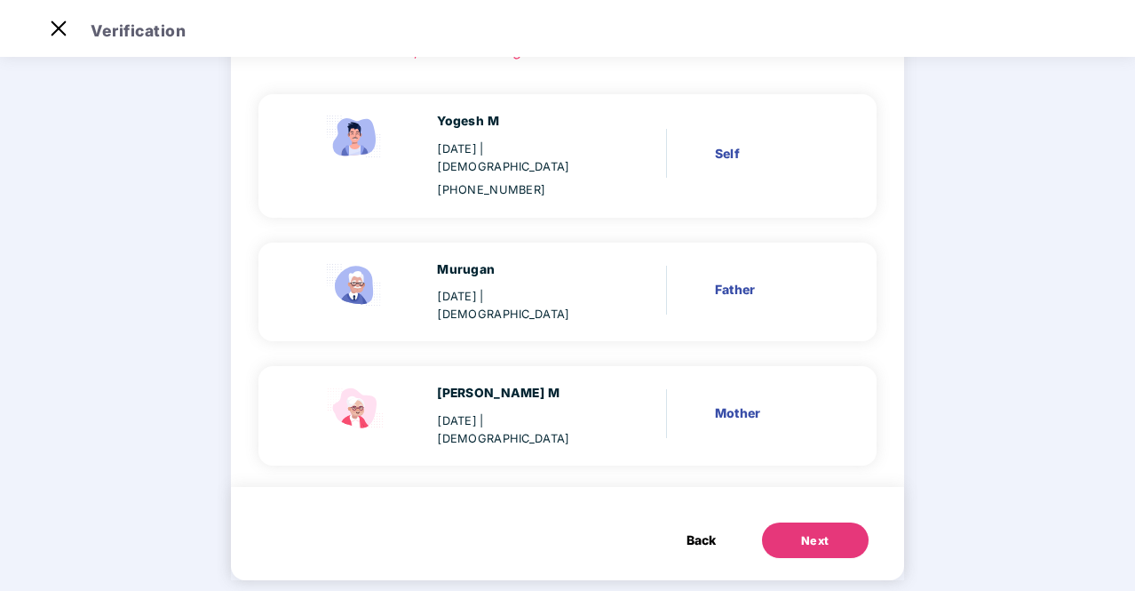
click at [463, 260] on div "Murugan" at bounding box center [519, 270] width 165 height 20
click at [487, 384] on div "[PERSON_NAME] M" at bounding box center [519, 394] width 165 height 20
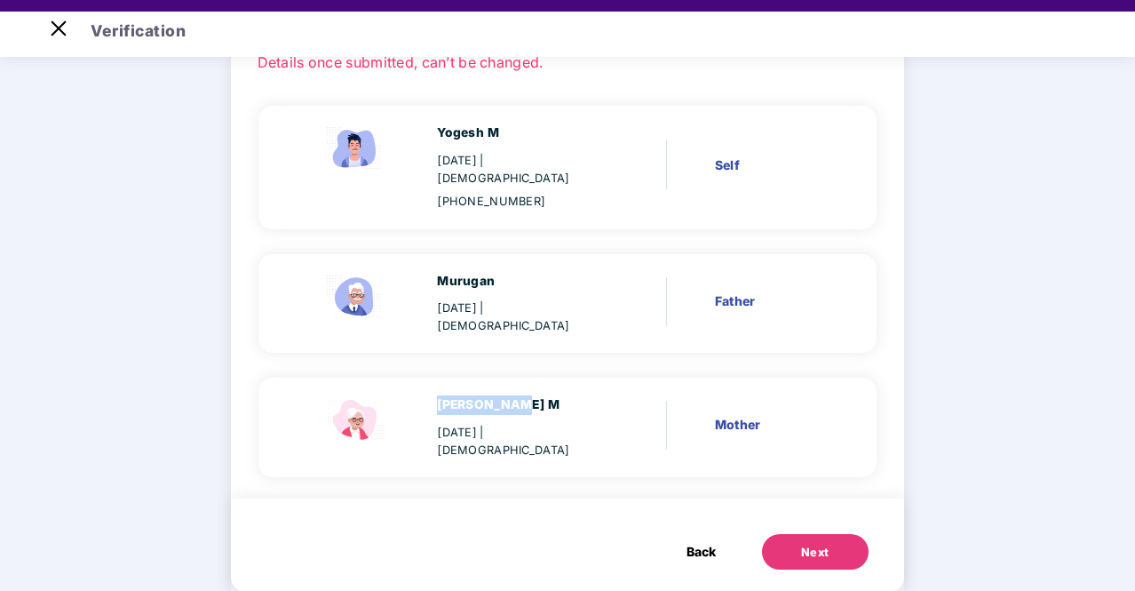
click at [814, 544] on div "Next" at bounding box center [815, 553] width 28 height 18
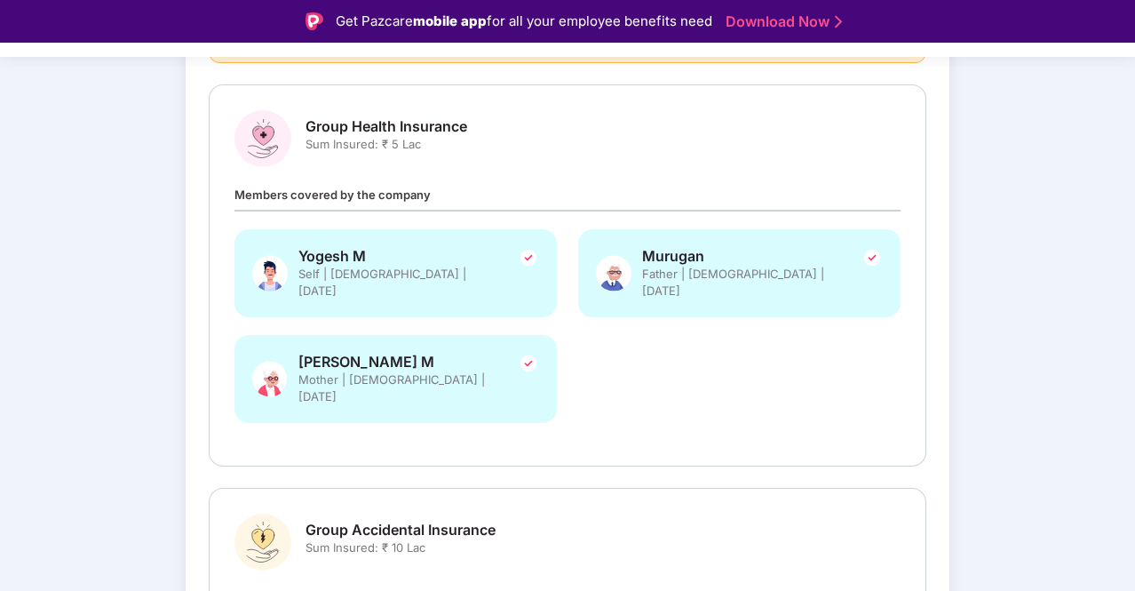
scroll to position [443, 0]
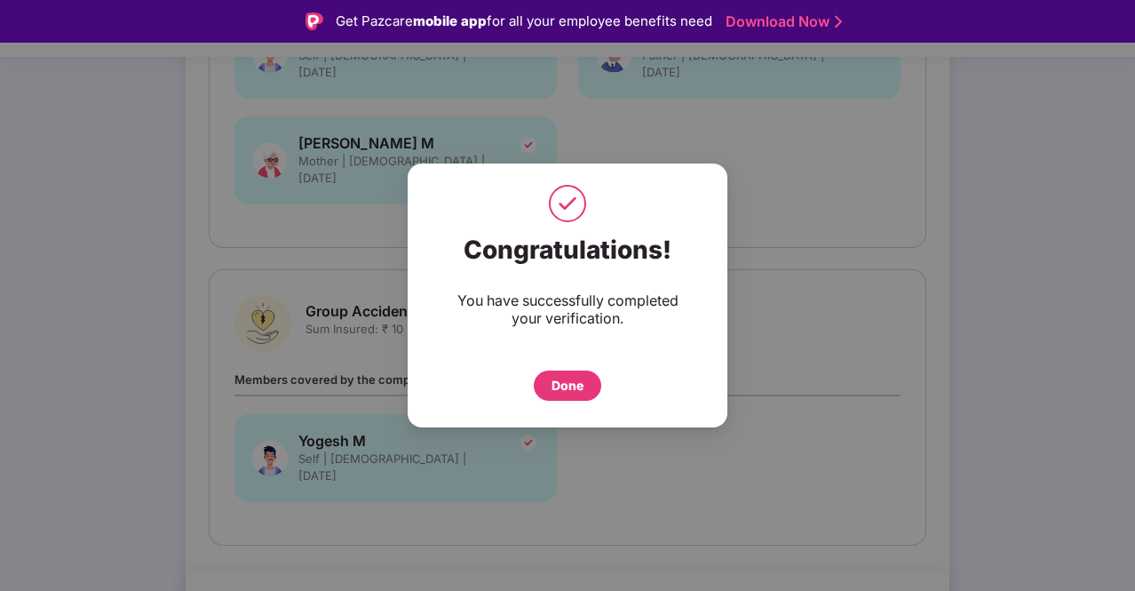
click at [574, 385] on div "Done" at bounding box center [568, 386] width 32 height 20
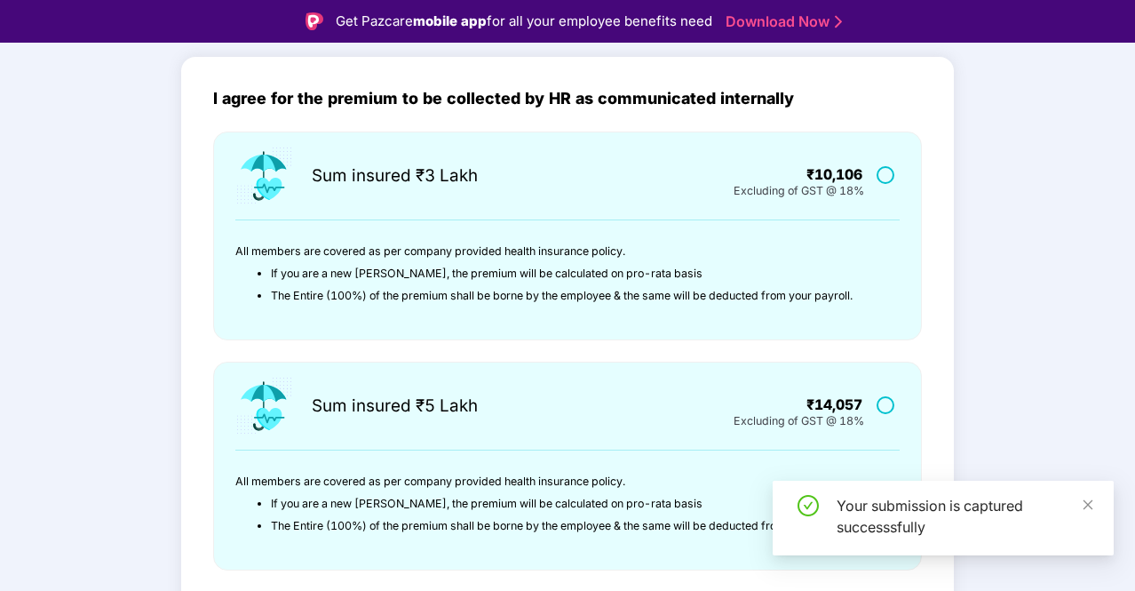
scroll to position [132, 0]
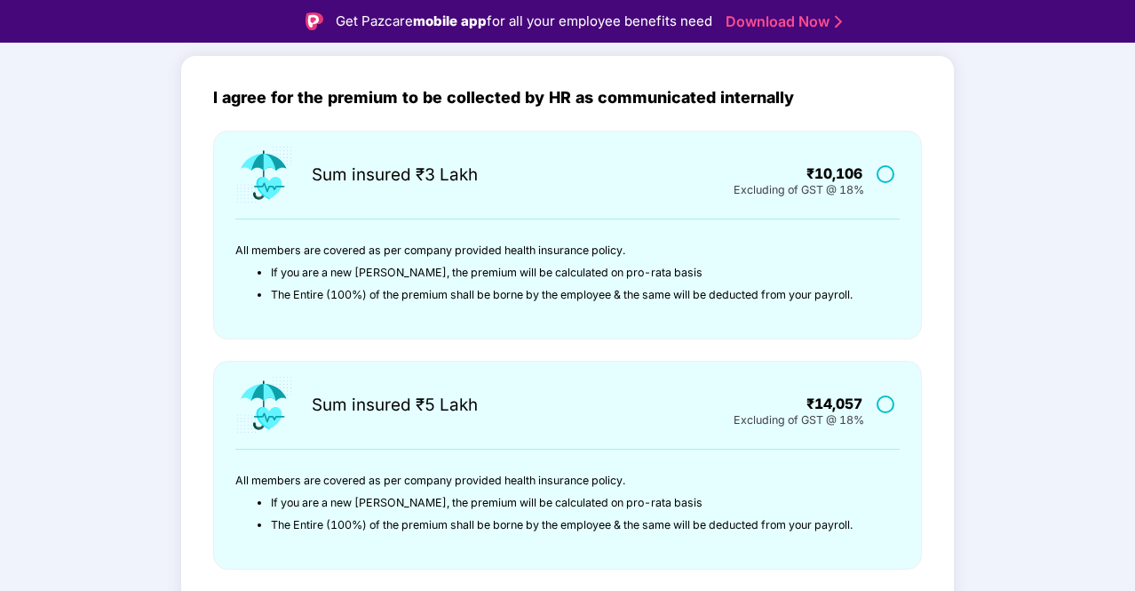
click at [423, 275] on li "If you are a new [PERSON_NAME], the premium will be calculated on pro-rata basis" at bounding box center [574, 273] width 607 height 22
click at [510, 264] on li "If you are a new [PERSON_NAME], the premium will be calculated on pro-rata basis" at bounding box center [574, 273] width 607 height 22
click at [452, 291] on li "The Entire (100%) of the premium shall be borne by the employee & the same will…" at bounding box center [574, 295] width 607 height 22
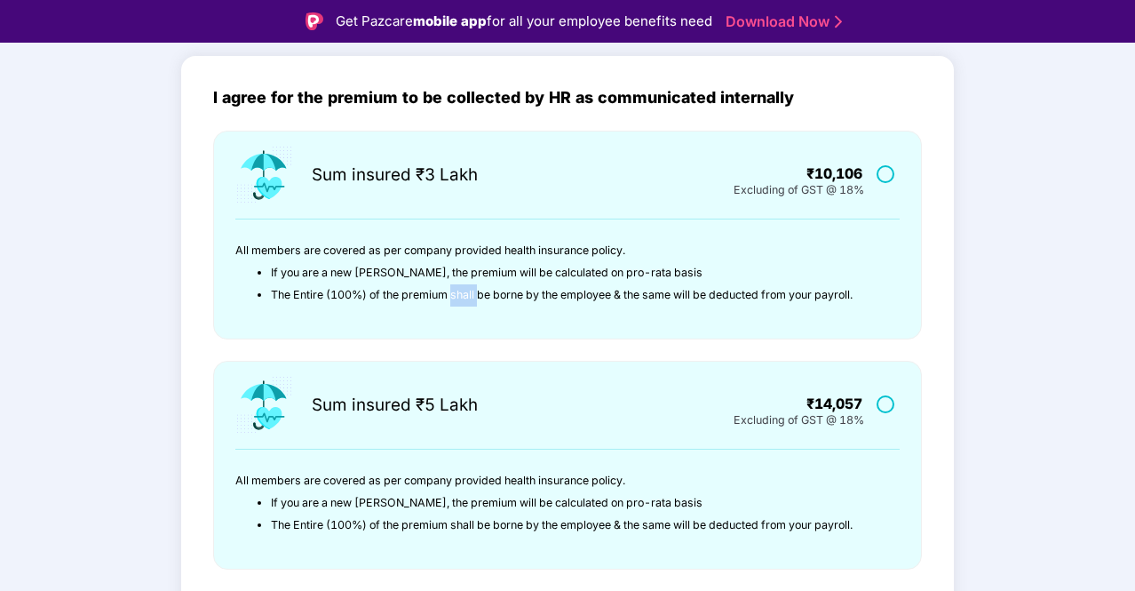
click at [452, 291] on li "The Entire (100%) of the premium shall be borne by the employee & the same will…" at bounding box center [574, 295] width 607 height 22
click at [407, 284] on li "The Entire (100%) of the premium shall be borne by the employee & the same will…" at bounding box center [574, 295] width 607 height 22
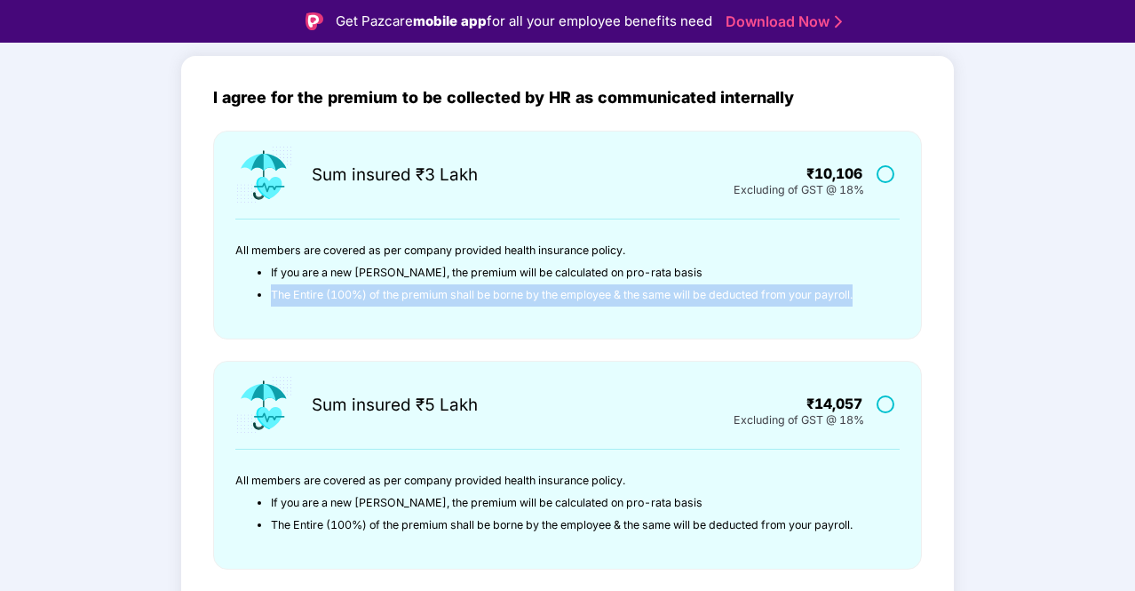
click at [407, 284] on li "The Entire (100%) of the premium shall be borne by the employee & the same will…" at bounding box center [574, 295] width 607 height 22
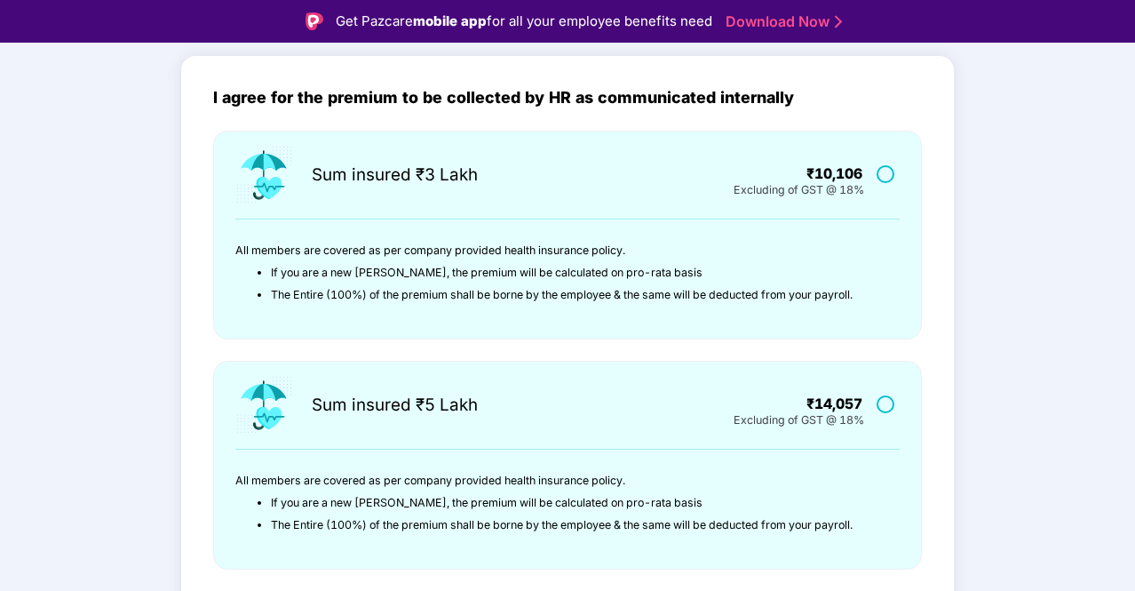
click at [362, 248] on p "All members are covered as per company provided health insurance policy." at bounding box center [556, 251] width 642 height 22
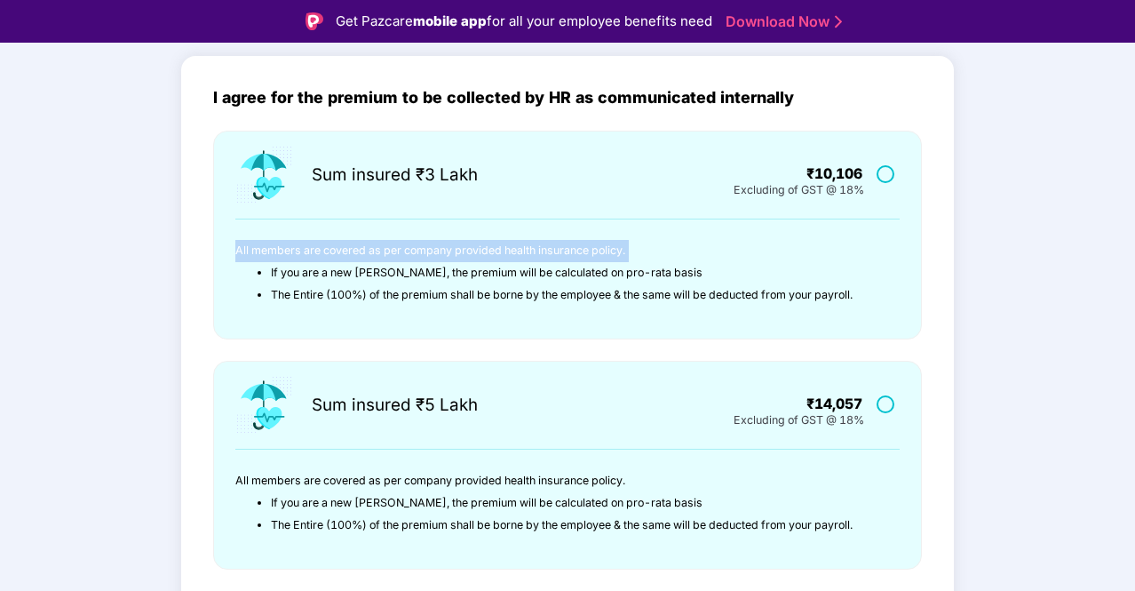
click at [362, 248] on p "All members are covered as per company provided health insurance policy." at bounding box center [556, 251] width 642 height 22
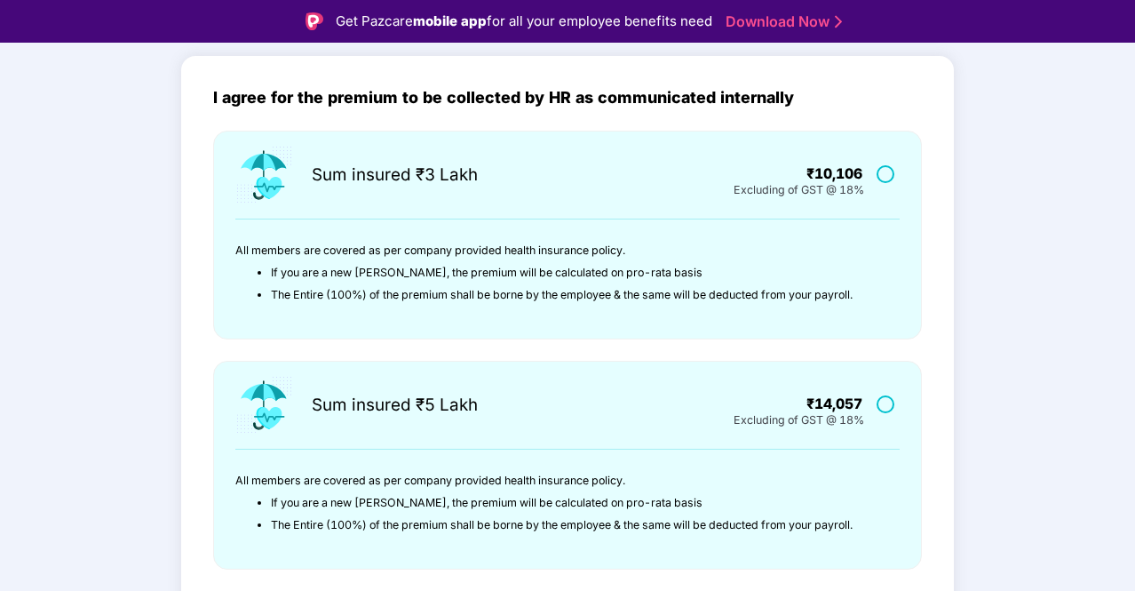
click at [366, 279] on li "If you are a new [PERSON_NAME], the premium will be calculated on pro-rata basis" at bounding box center [574, 273] width 607 height 22
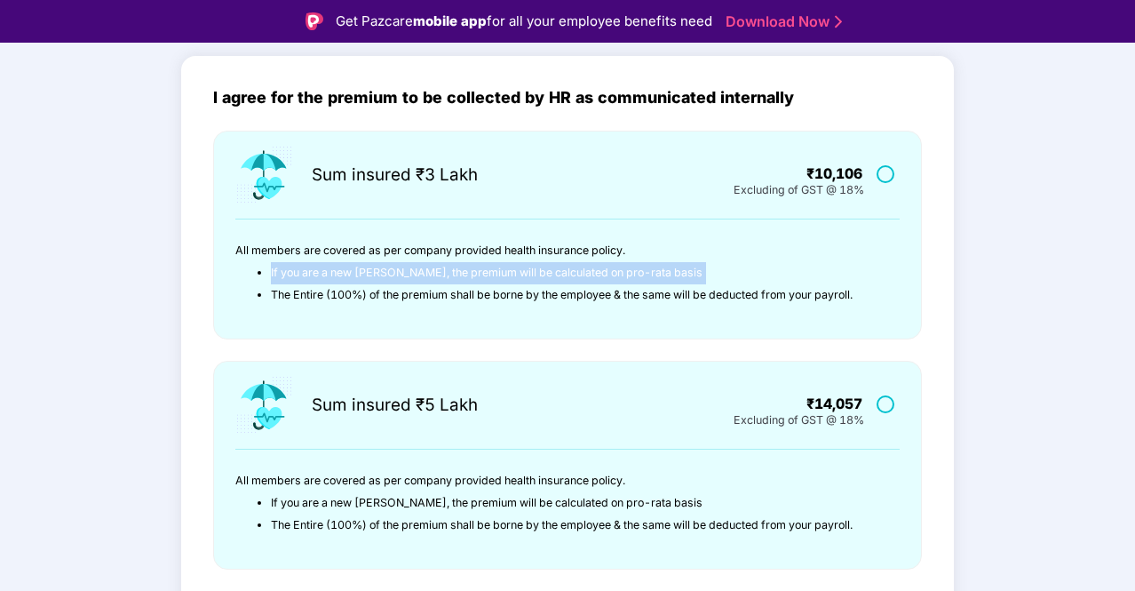
click at [366, 279] on li "If you are a new [PERSON_NAME], the premium will be calculated on pro-rata basis" at bounding box center [574, 273] width 607 height 22
click at [344, 278] on li "If you are a new [PERSON_NAME], the premium will be calculated on pro-rata basis" at bounding box center [574, 273] width 607 height 22
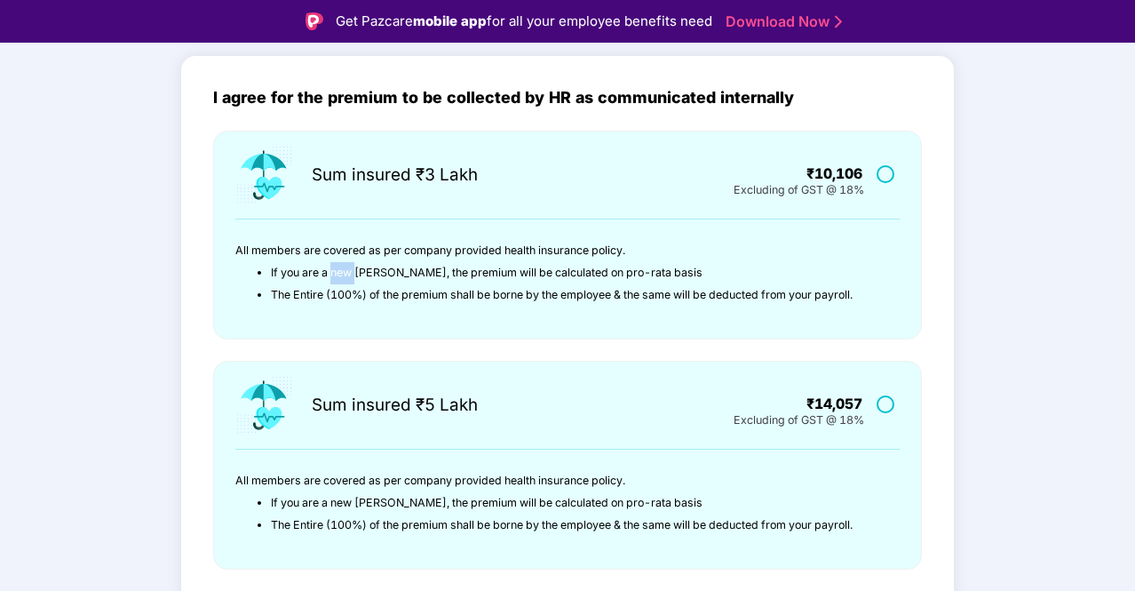
click at [344, 278] on li "If you are a new [PERSON_NAME], the premium will be calculated on pro-rata basis" at bounding box center [574, 273] width 607 height 22
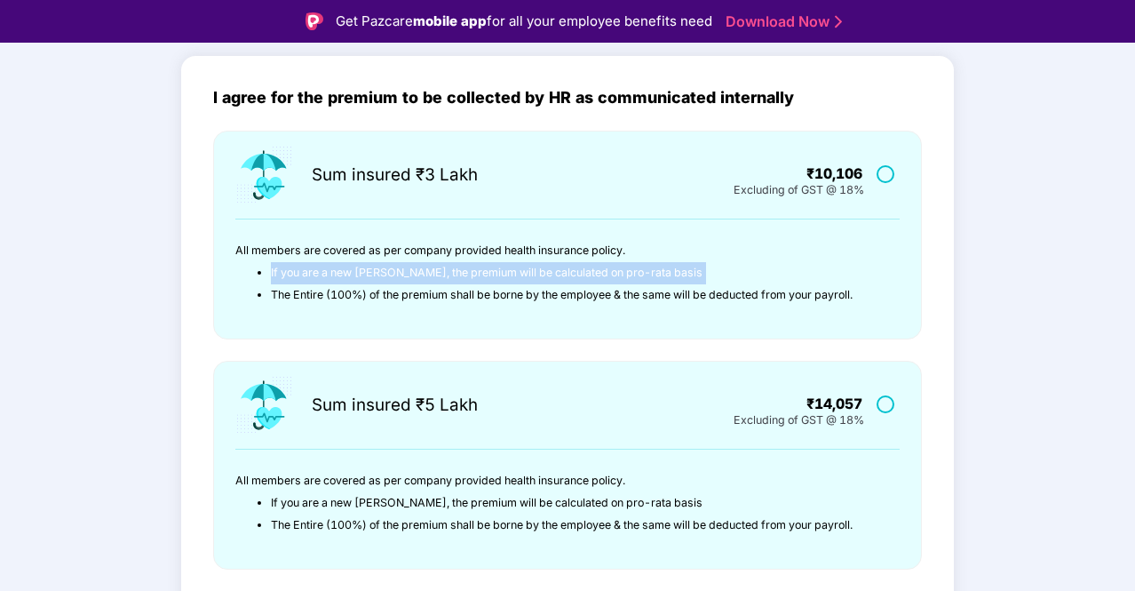
click at [344, 278] on li "If you are a new [PERSON_NAME], the premium will be calculated on pro-rata basis" at bounding box center [574, 273] width 607 height 22
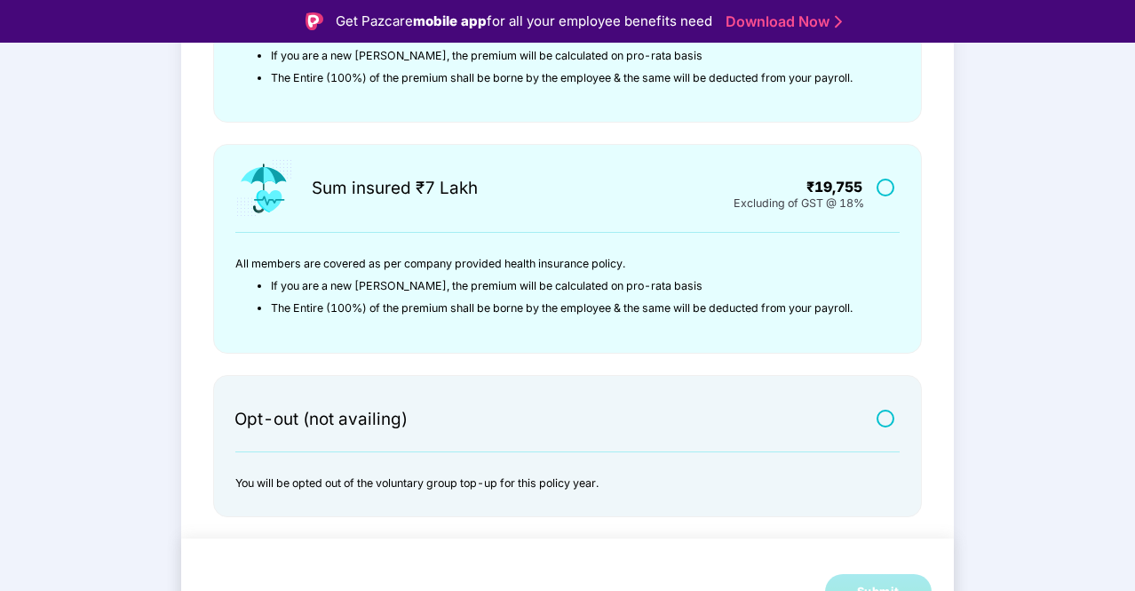
scroll to position [43, 0]
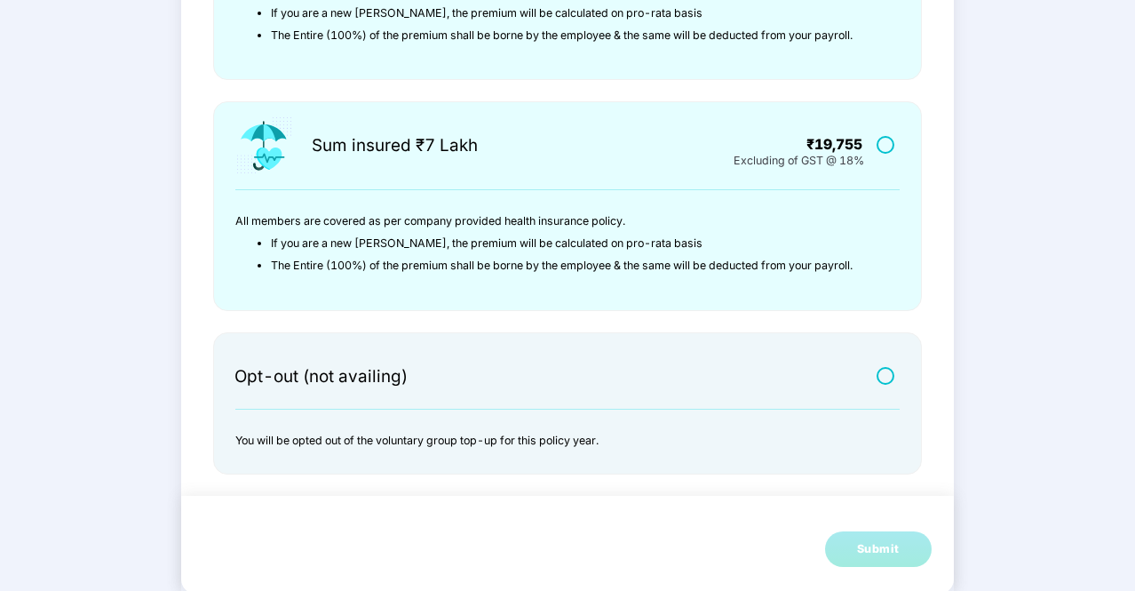
click at [882, 362] on div at bounding box center [887, 373] width 33 height 23
click at [884, 385] on div at bounding box center [846, 390] width 107 height 10
click at [886, 377] on label at bounding box center [888, 375] width 22 height 15
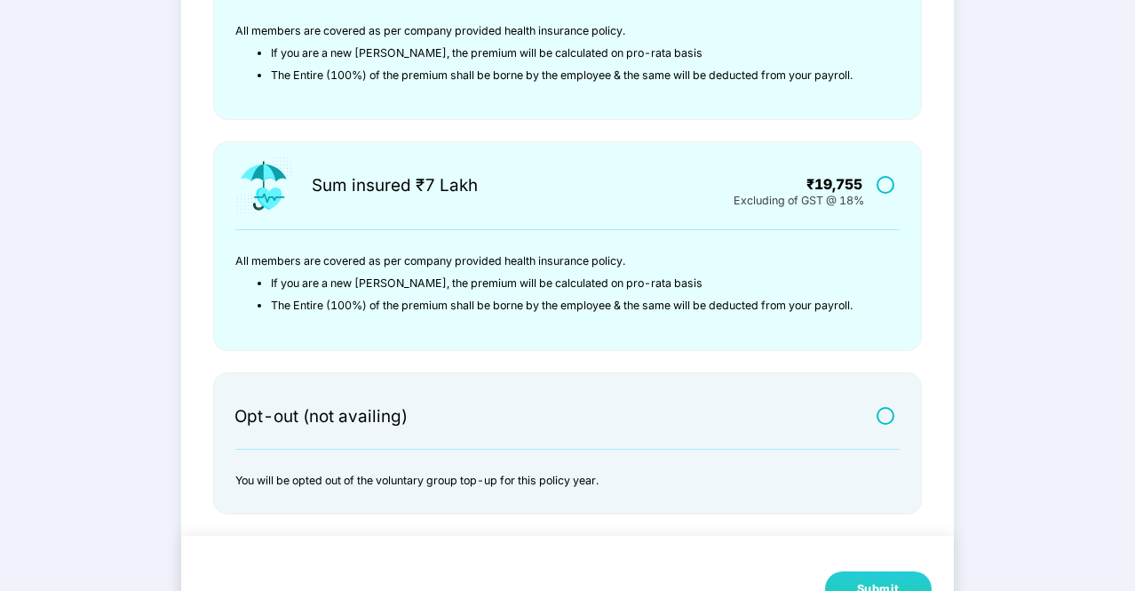
scroll to position [542, 0]
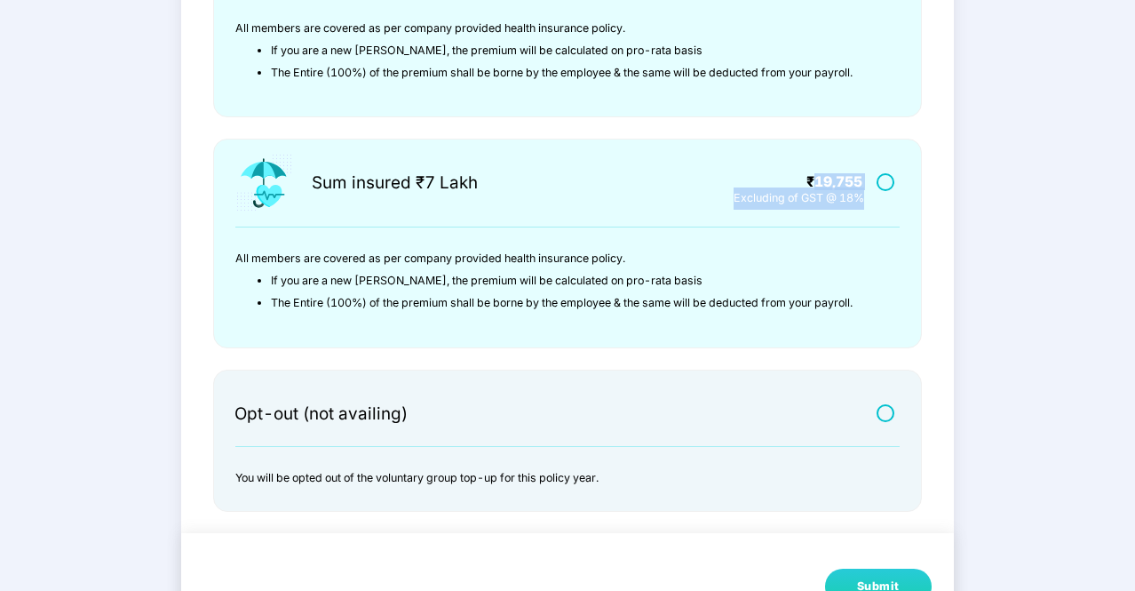
drag, startPoint x: 815, startPoint y: 180, endPoint x: 870, endPoint y: 208, distance: 60.8
click at [870, 208] on div "₹19,755 Excluding of GST @ 18%" at bounding box center [789, 183] width 222 height 60
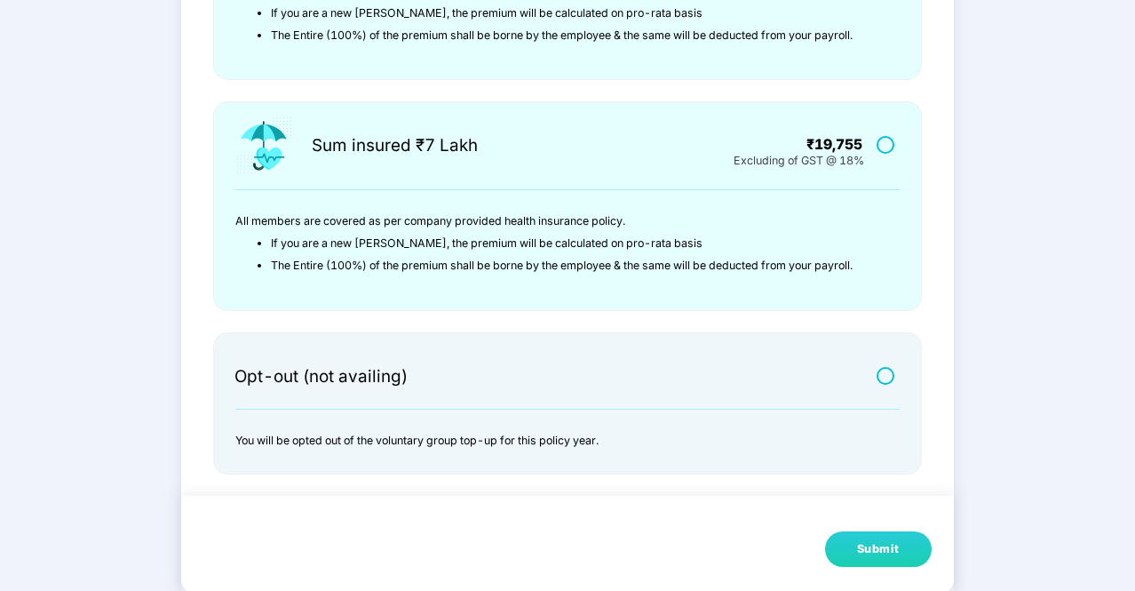
click at [884, 545] on div "Submit" at bounding box center [878, 549] width 43 height 18
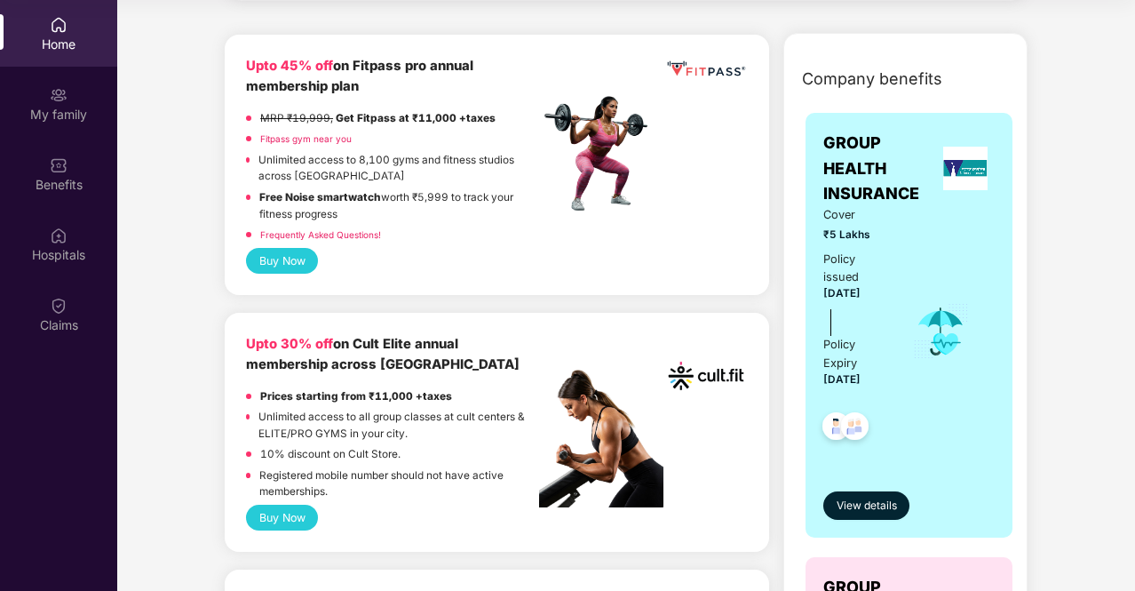
scroll to position [436, 0]
click at [323, 234] on link "Frequently Asked Questions!" at bounding box center [320, 235] width 121 height 11
